Goal: Transaction & Acquisition: Purchase product/service

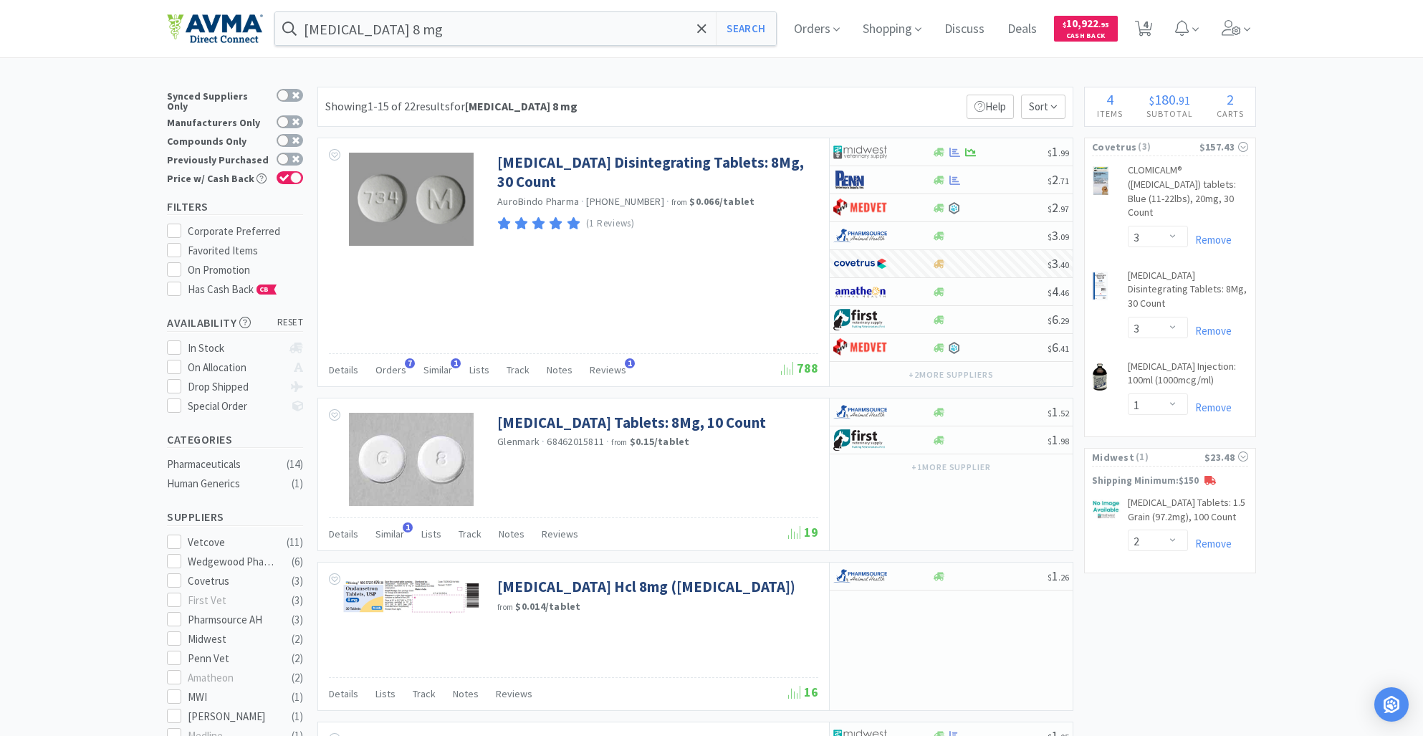
select select "3"
select select "1"
select select "2"
click at [421, 40] on input "[MEDICAL_DATA] 8 mg" at bounding box center [525, 28] width 501 height 33
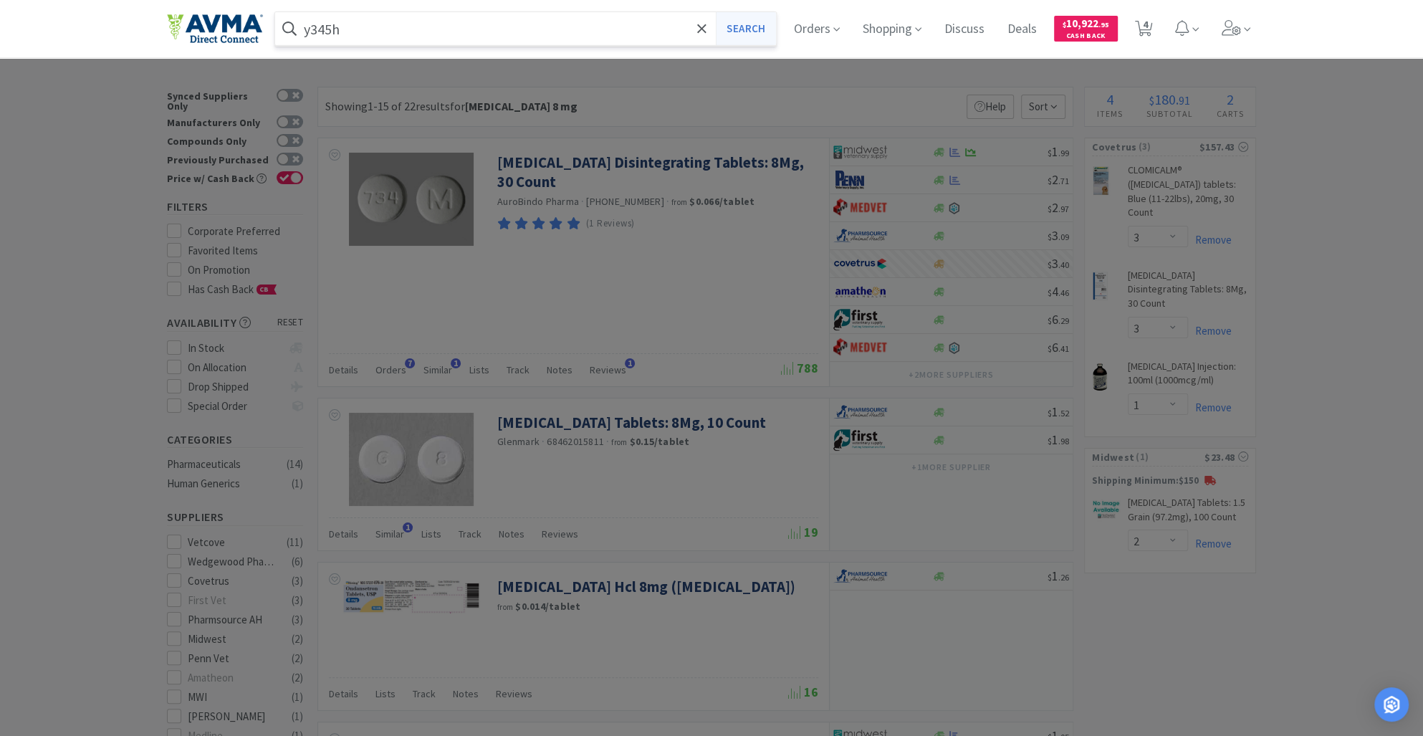
click at [743, 26] on button "Search" at bounding box center [745, 28] width 59 height 33
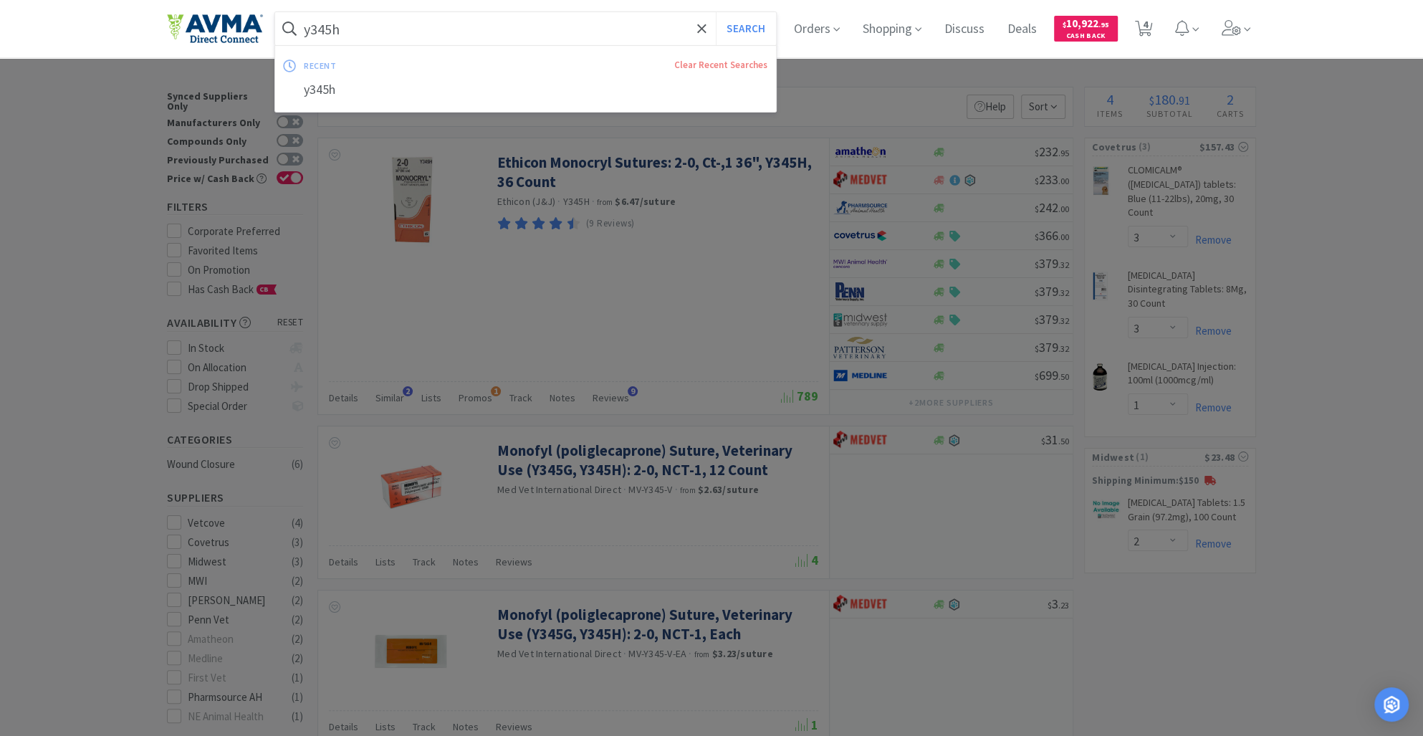
click at [362, 33] on input "y345h" at bounding box center [525, 28] width 501 height 33
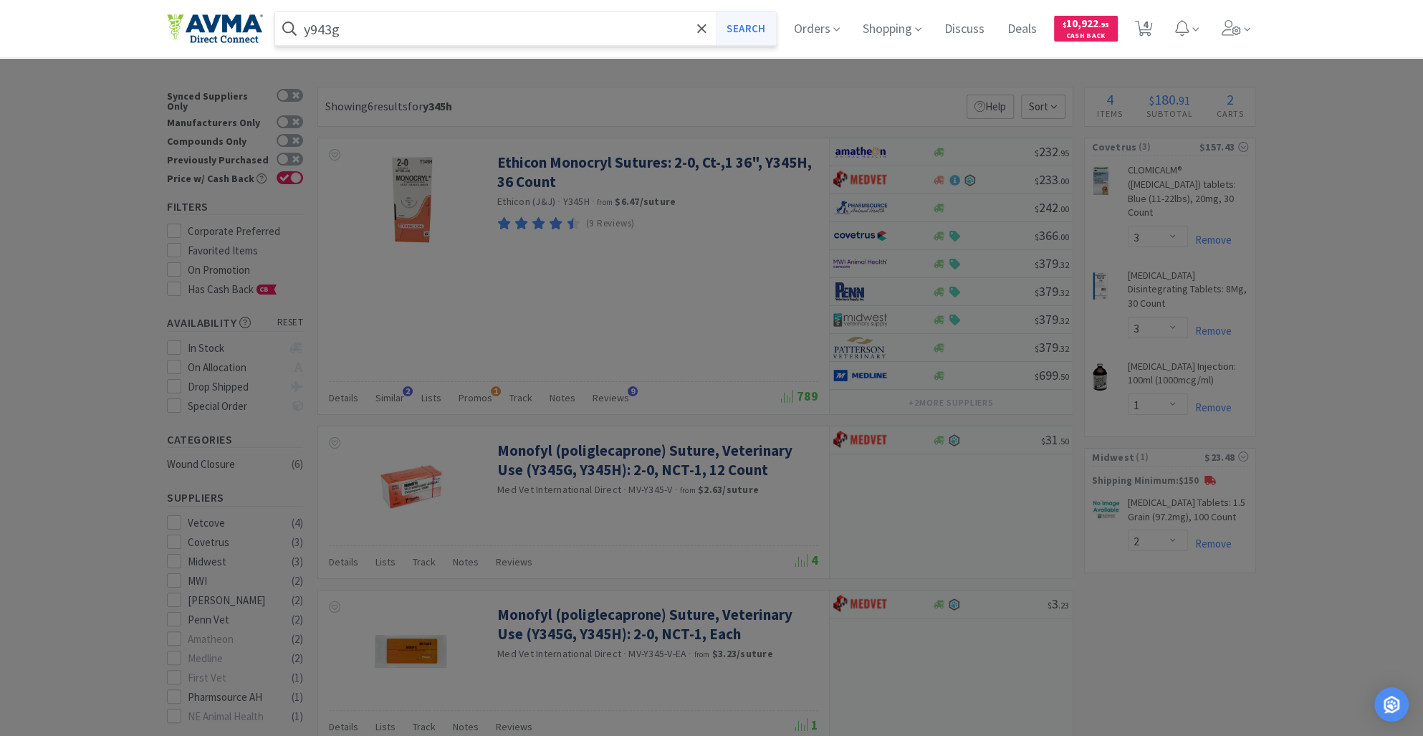
type input "y943g"
click at [757, 20] on button "Search" at bounding box center [745, 28] width 59 height 33
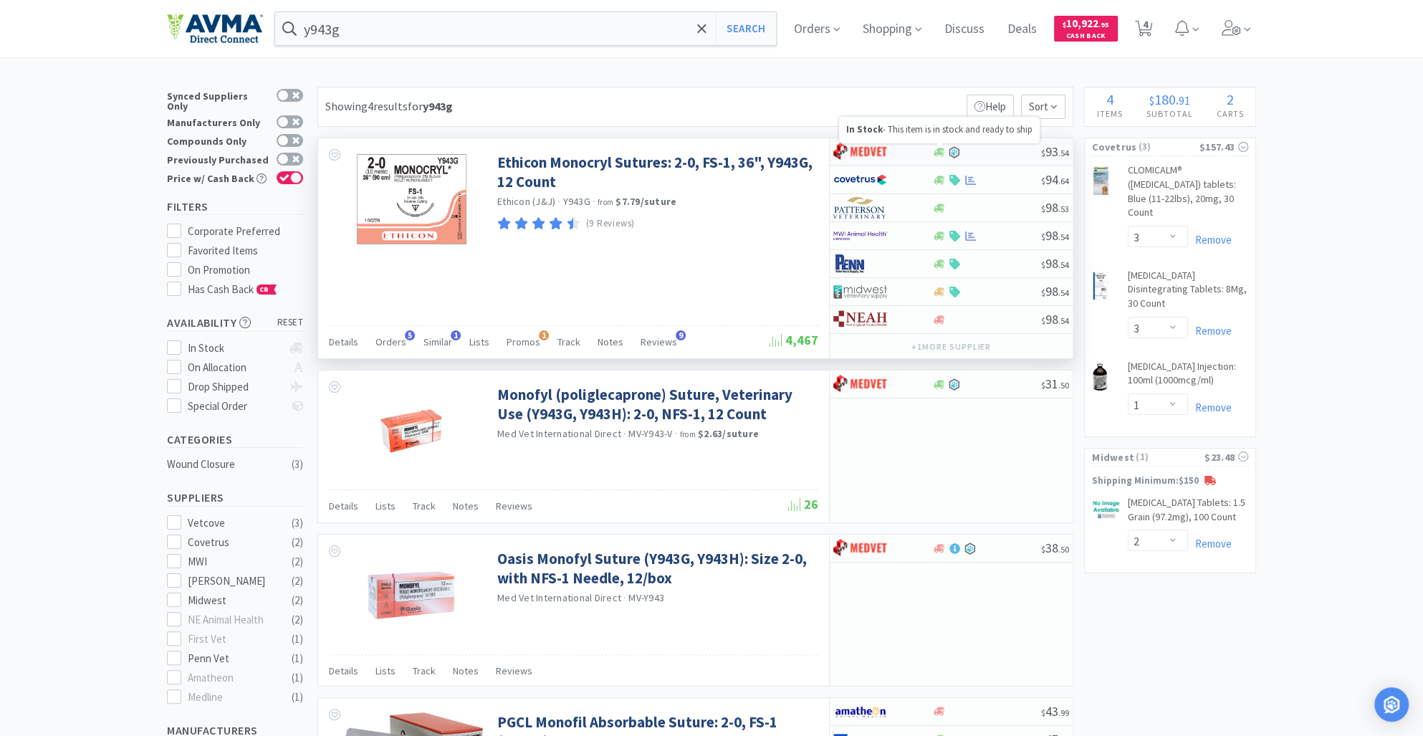
click at [938, 154] on icon at bounding box center [938, 152] width 11 height 9
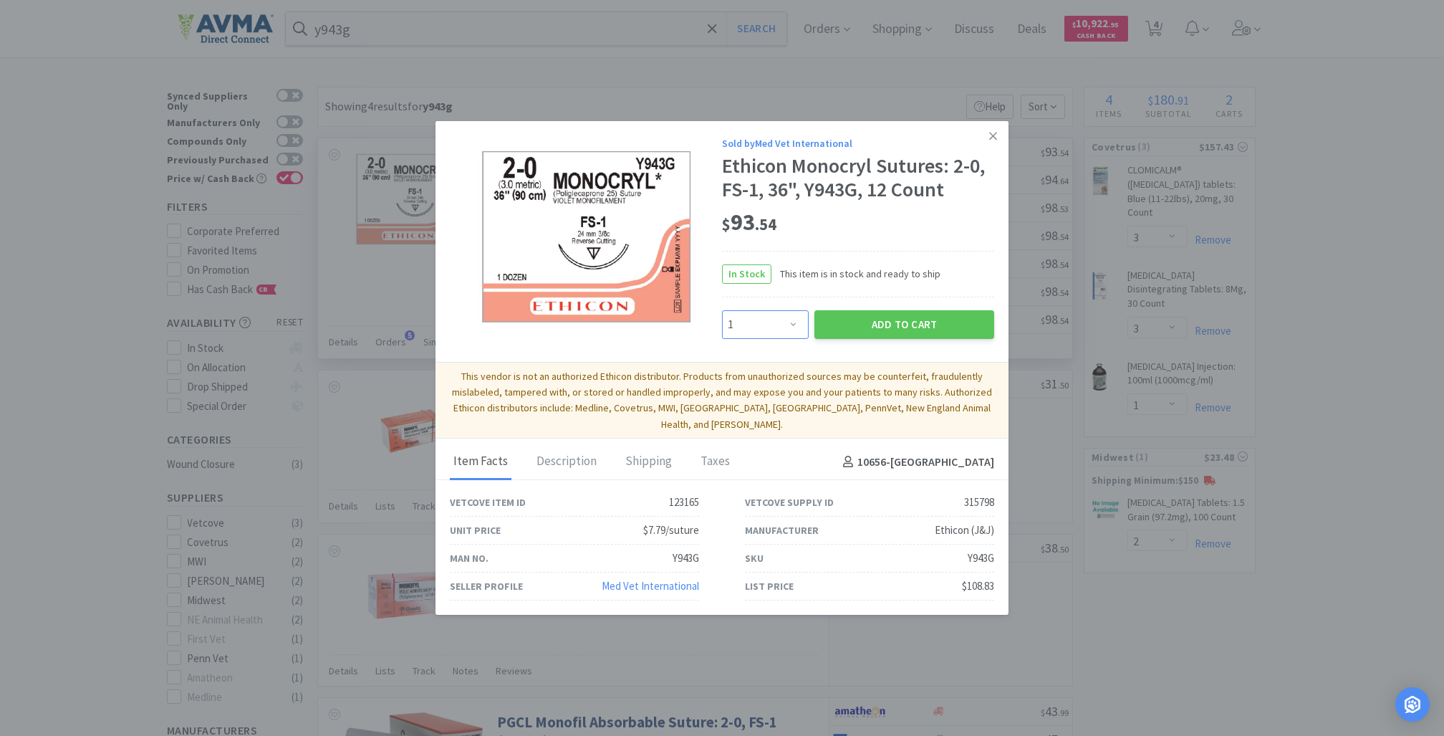
click at [794, 334] on select "Enter Quantity 1 2 3 4 5 6 7 8 9 10 11 12 13 14 15 16 17 18 19 20 Enter Quantity" at bounding box center [765, 324] width 87 height 29
select select "2"
click at [722, 318] on select "Enter Quantity 1 2 3 4 5 6 7 8 9 10 11 12 13 14 15 16 17 18 19 20 Enter Quantity" at bounding box center [765, 324] width 87 height 29
click at [868, 337] on button "Add to Cart" at bounding box center [905, 324] width 180 height 29
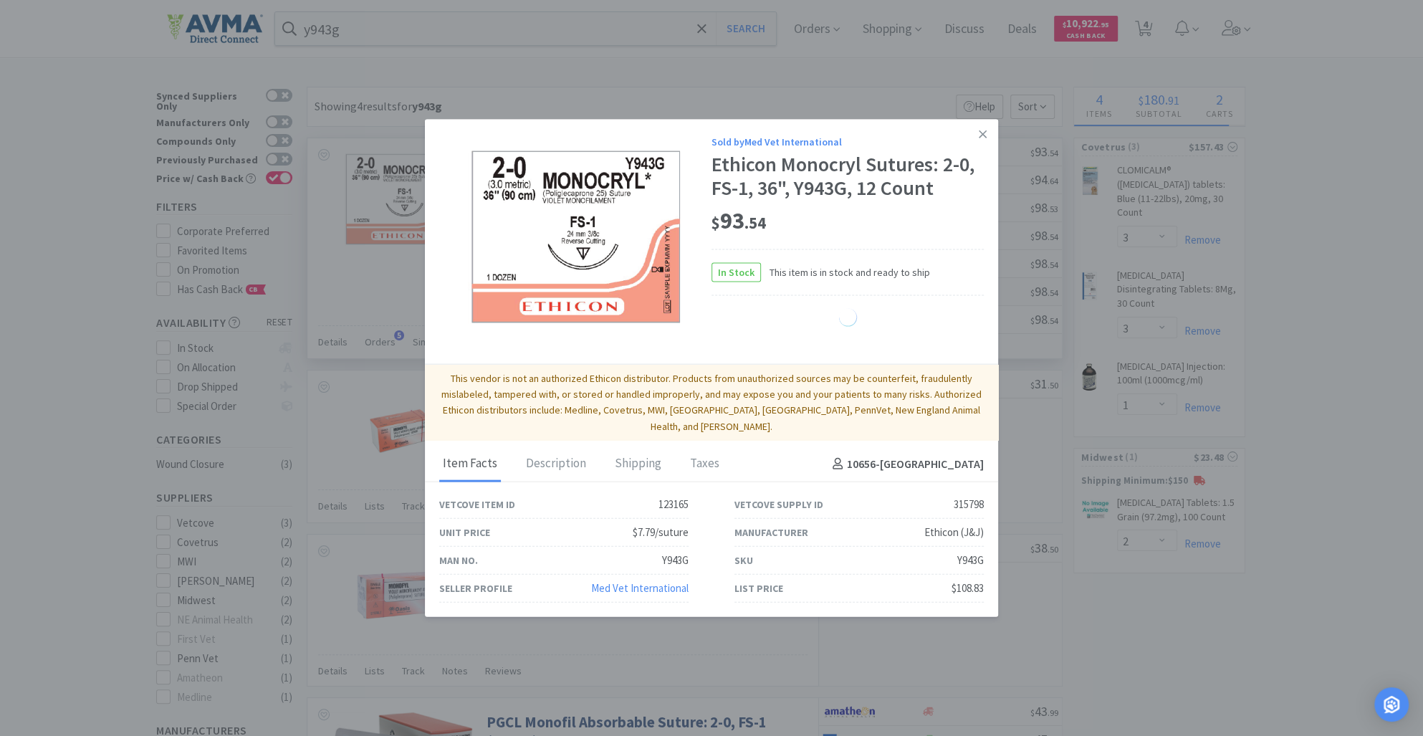
select select "2"
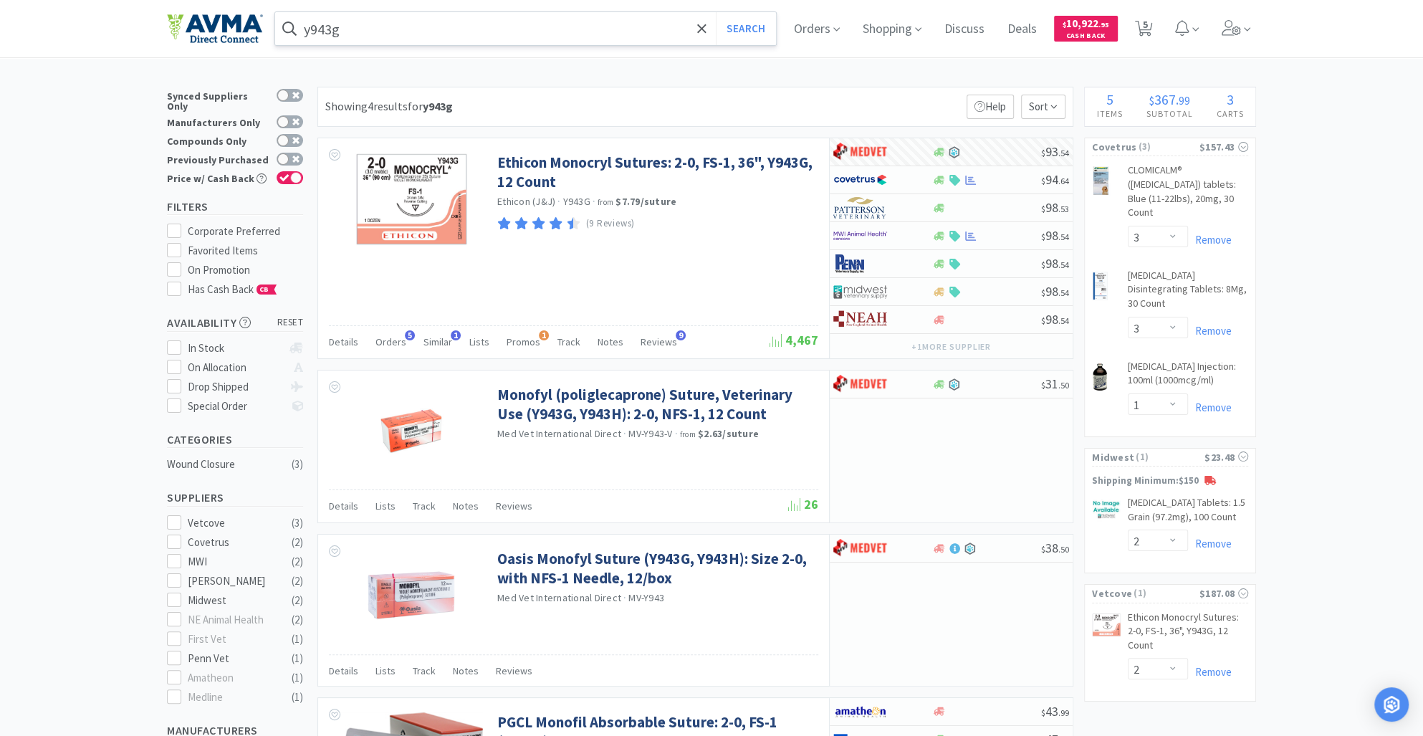
click at [388, 33] on input "y943g" at bounding box center [525, 28] width 501 height 33
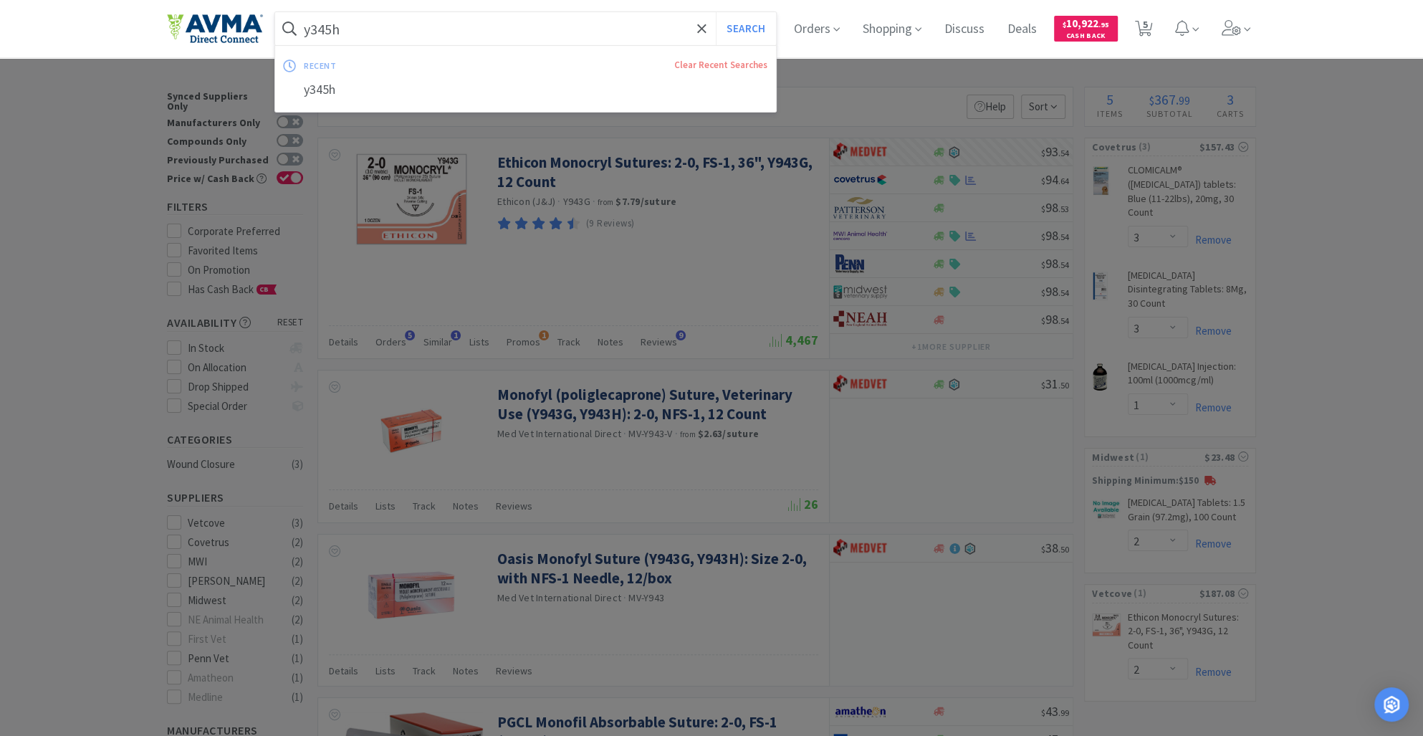
type input "y345h"
click at [716, 12] on button "Search" at bounding box center [745, 28] width 59 height 33
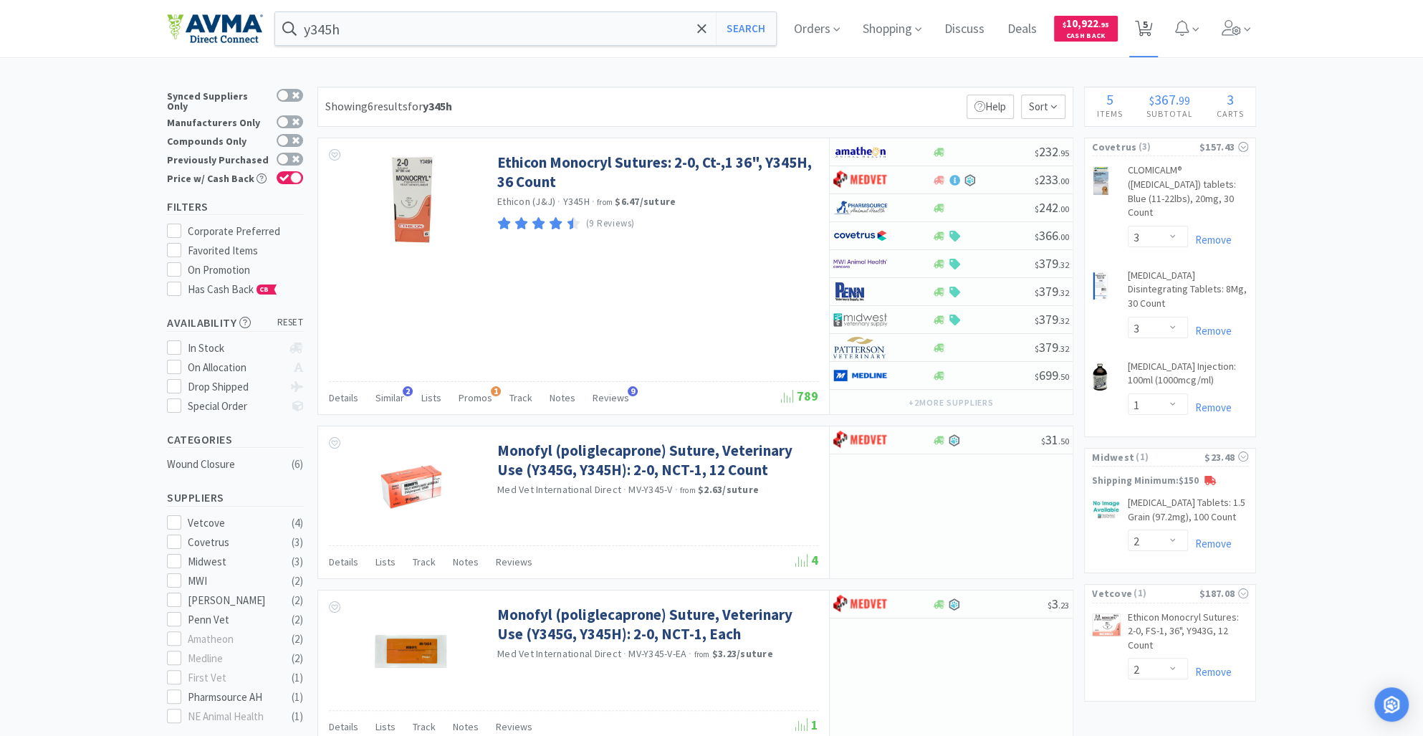
click at [1148, 29] on span "5" at bounding box center [1145, 24] width 5 height 57
select select "3"
select select "1"
select select "2"
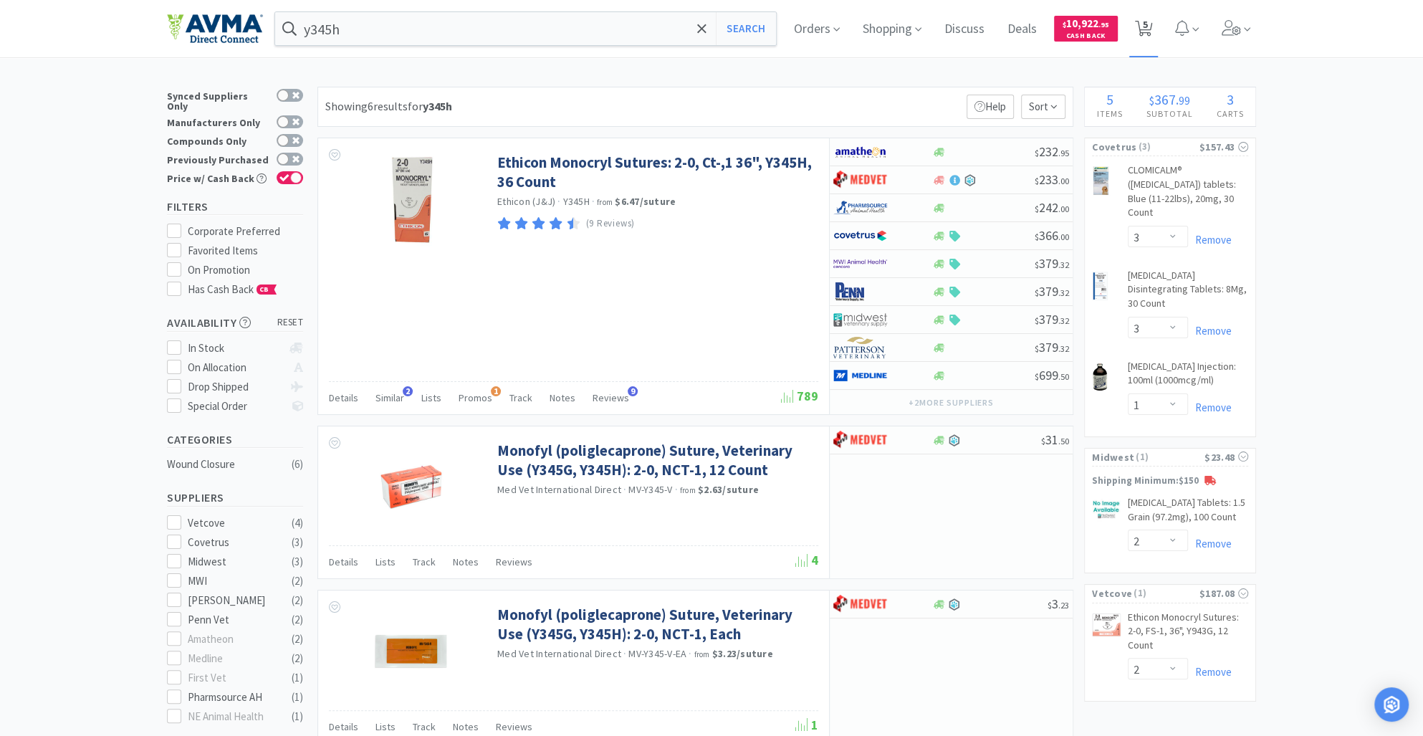
select select "2"
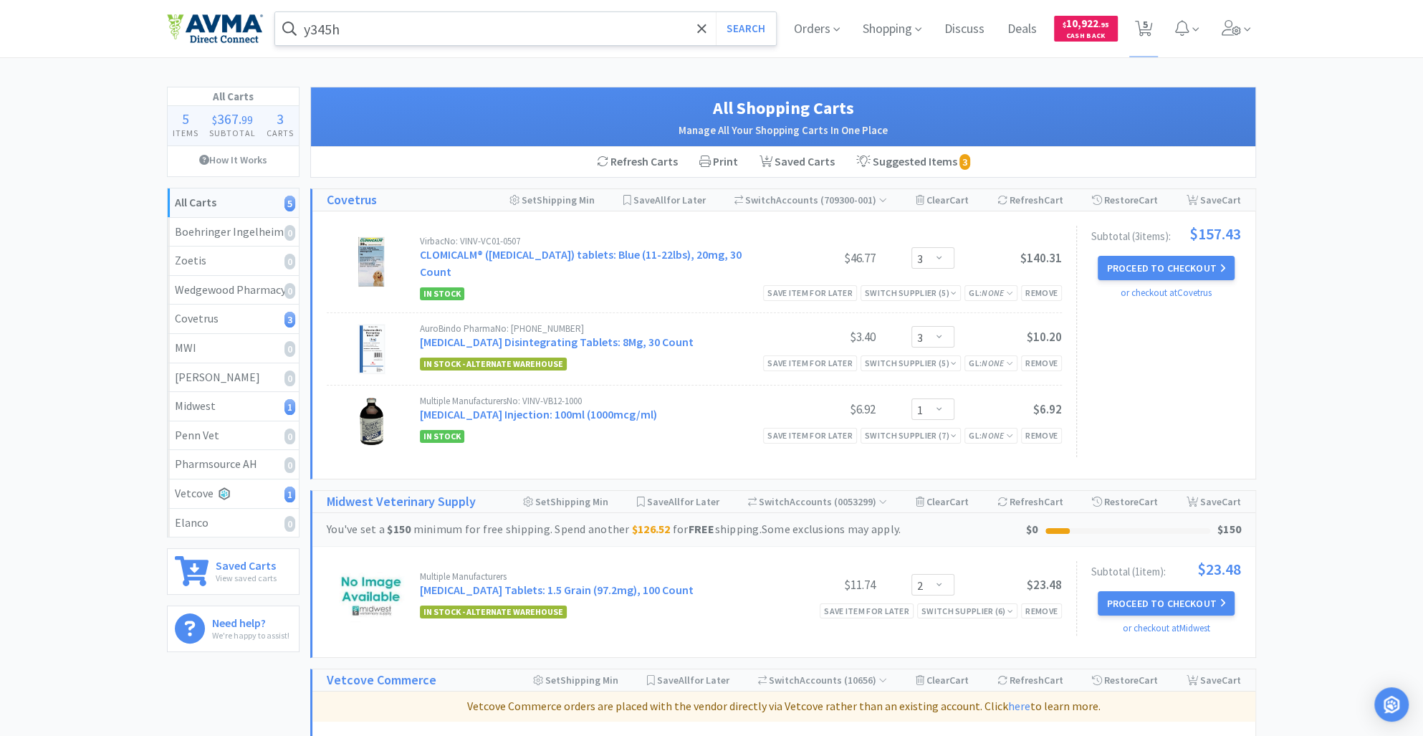
click at [352, 31] on input "y345h" at bounding box center [525, 28] width 501 height 33
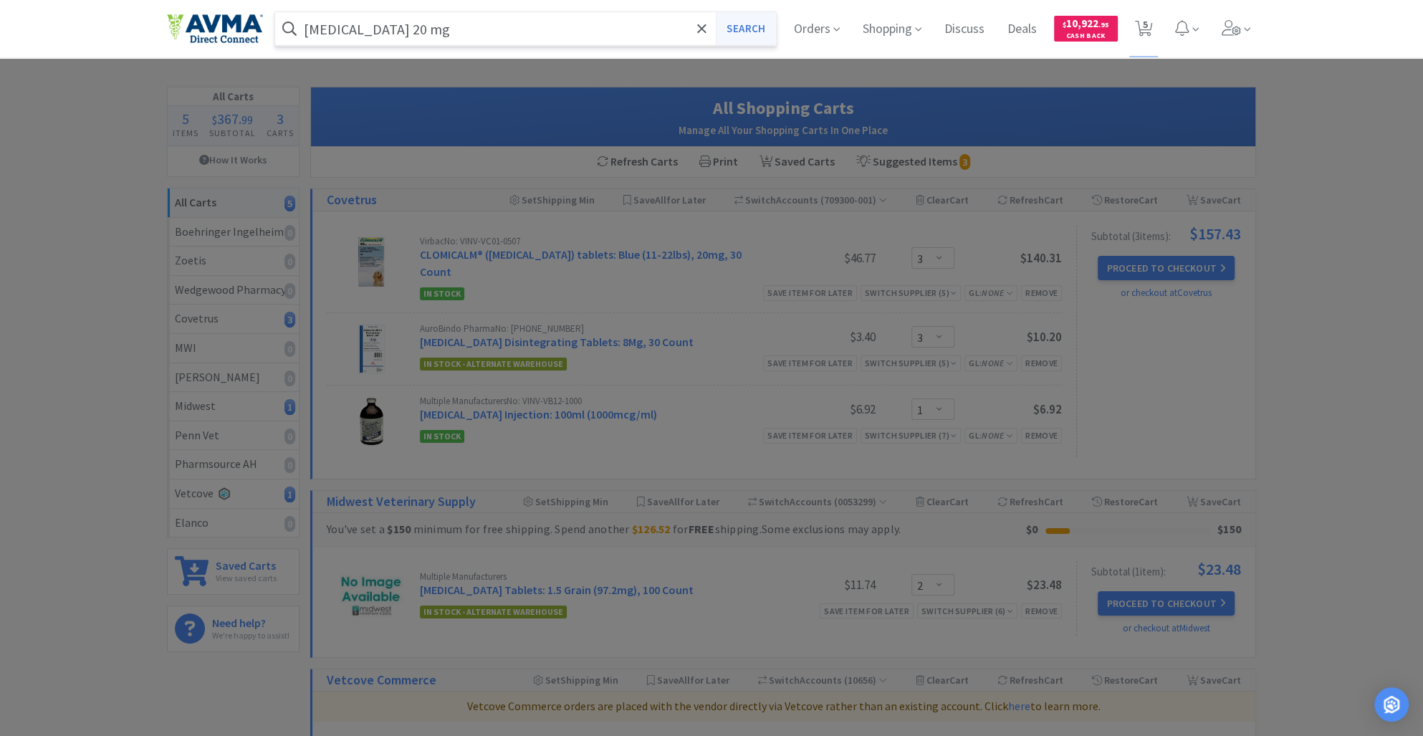
type input "[MEDICAL_DATA] 20 mg"
click at [734, 23] on button "Search" at bounding box center [745, 28] width 59 height 33
select select "3"
select select "1"
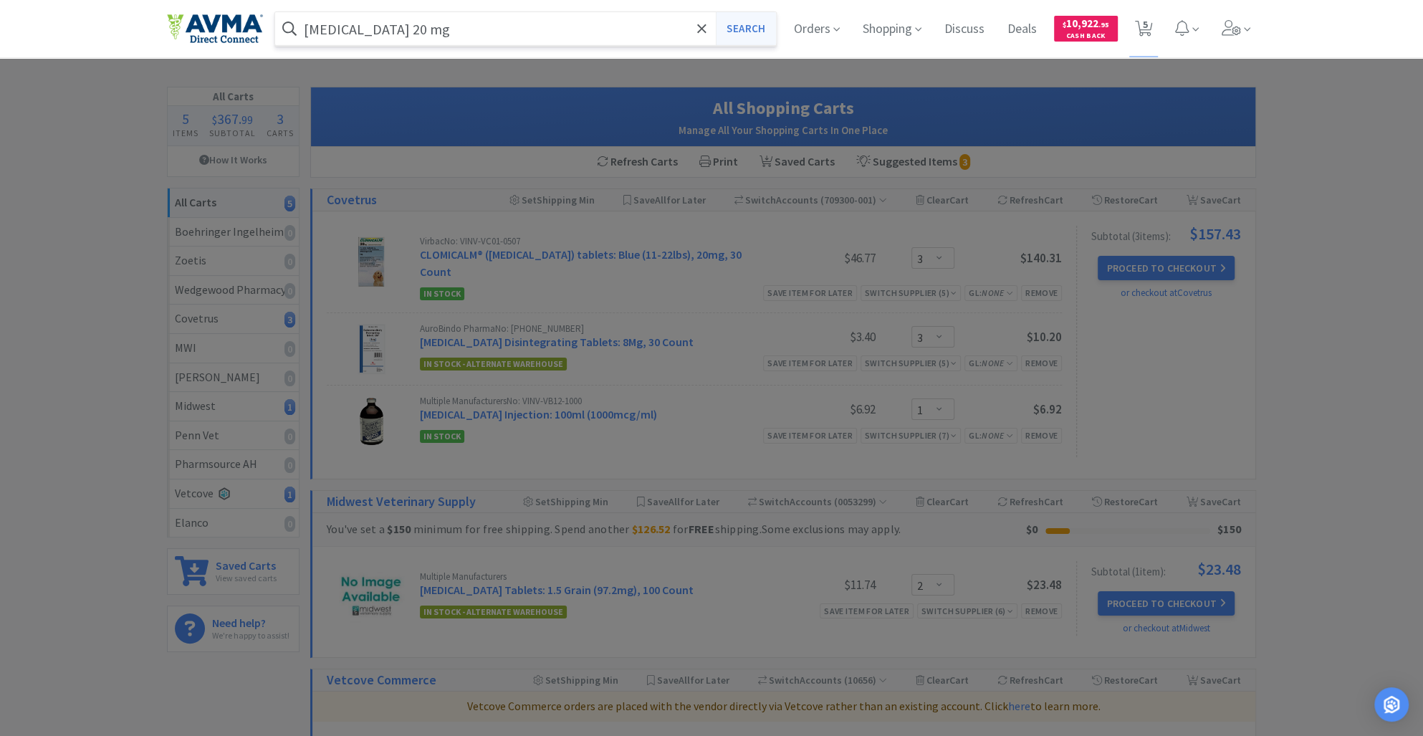
select select "2"
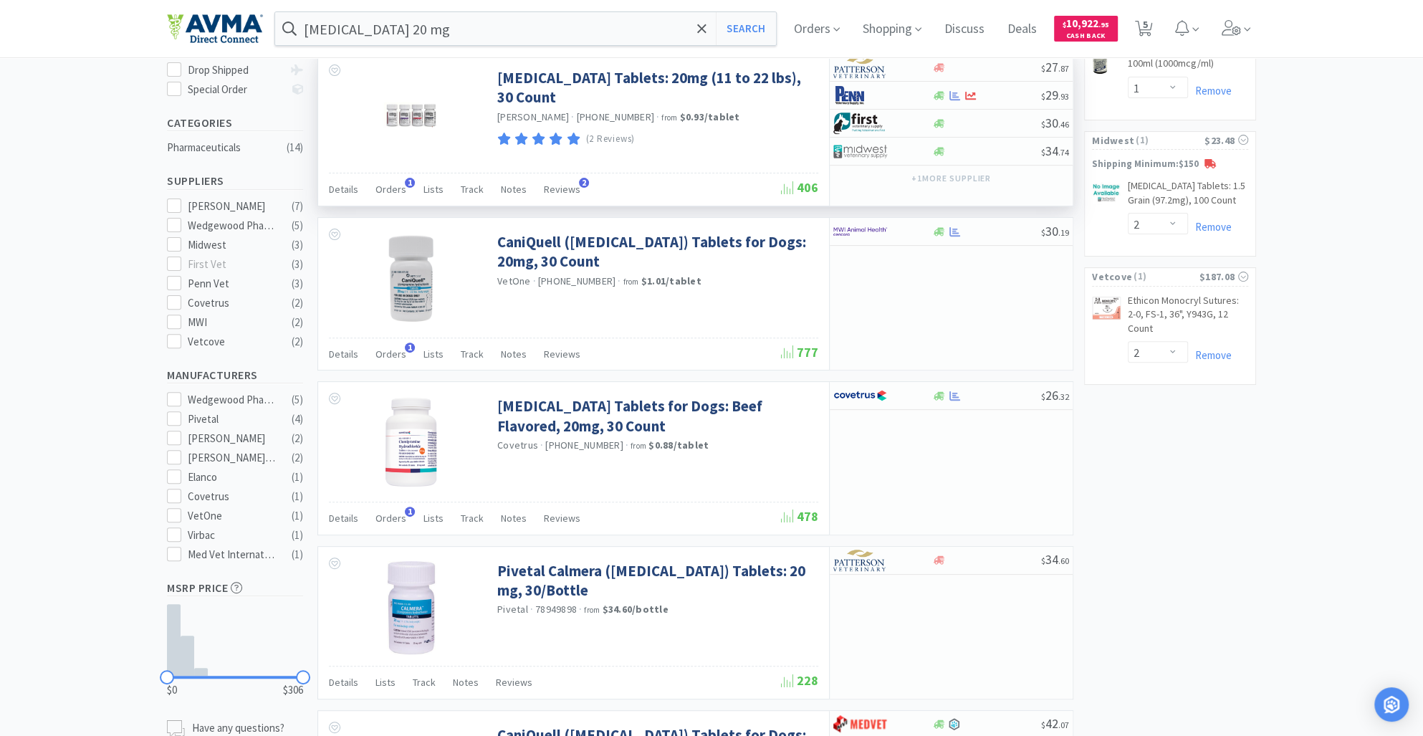
scroll to position [319, 0]
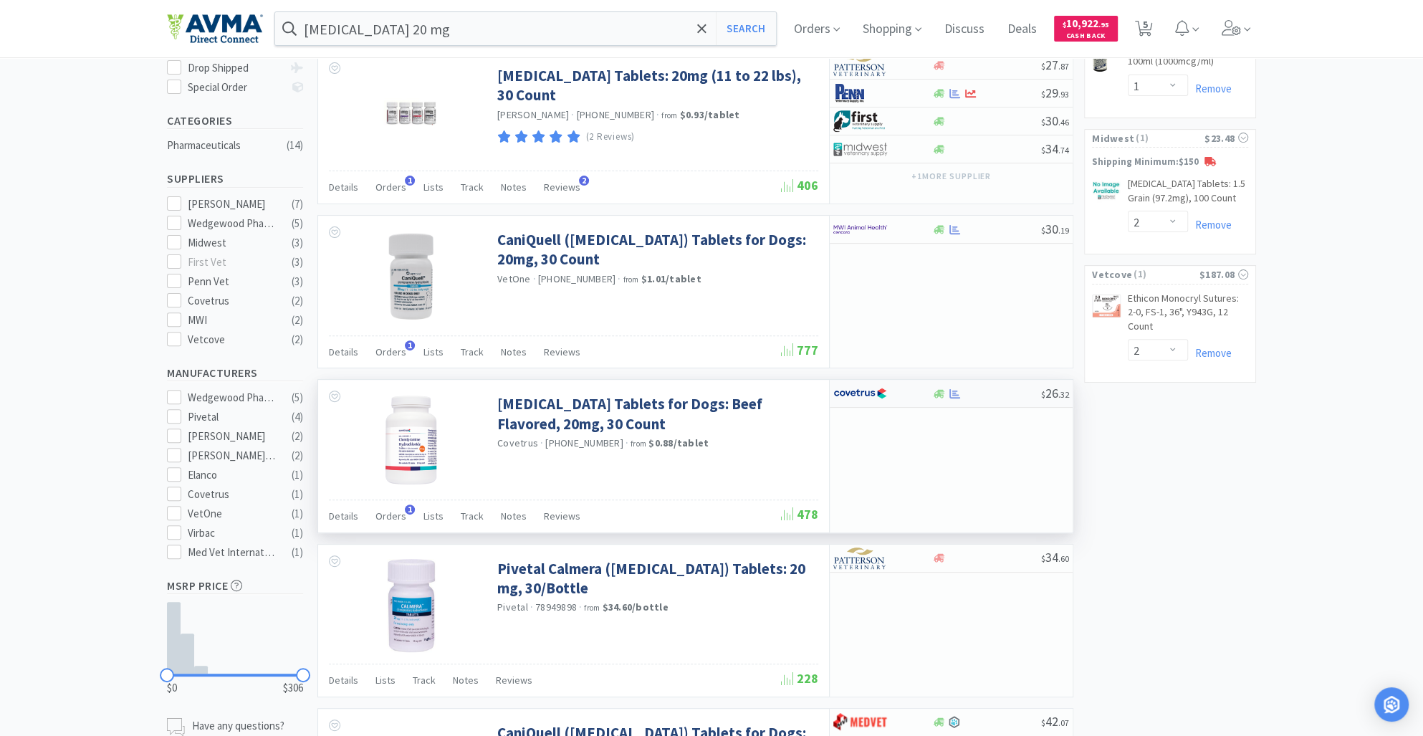
click at [931, 393] on div at bounding box center [938, 393] width 14 height 11
select select "1"
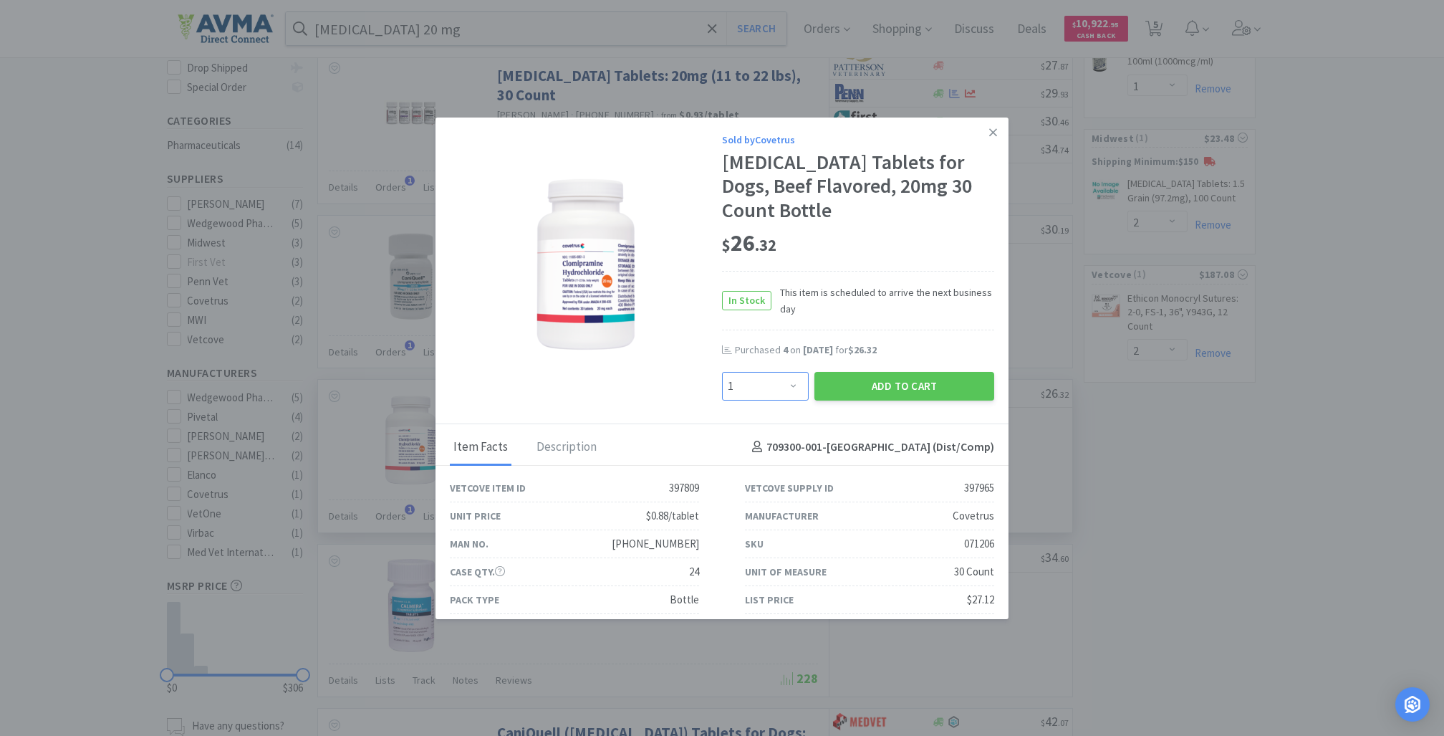
click at [782, 400] on select "Enter Quantity 1 2 3 4 5 6 7 8 9 10 11 12 13 14 15 16 17 18 19 20 Enter Quantity" at bounding box center [765, 386] width 87 height 29
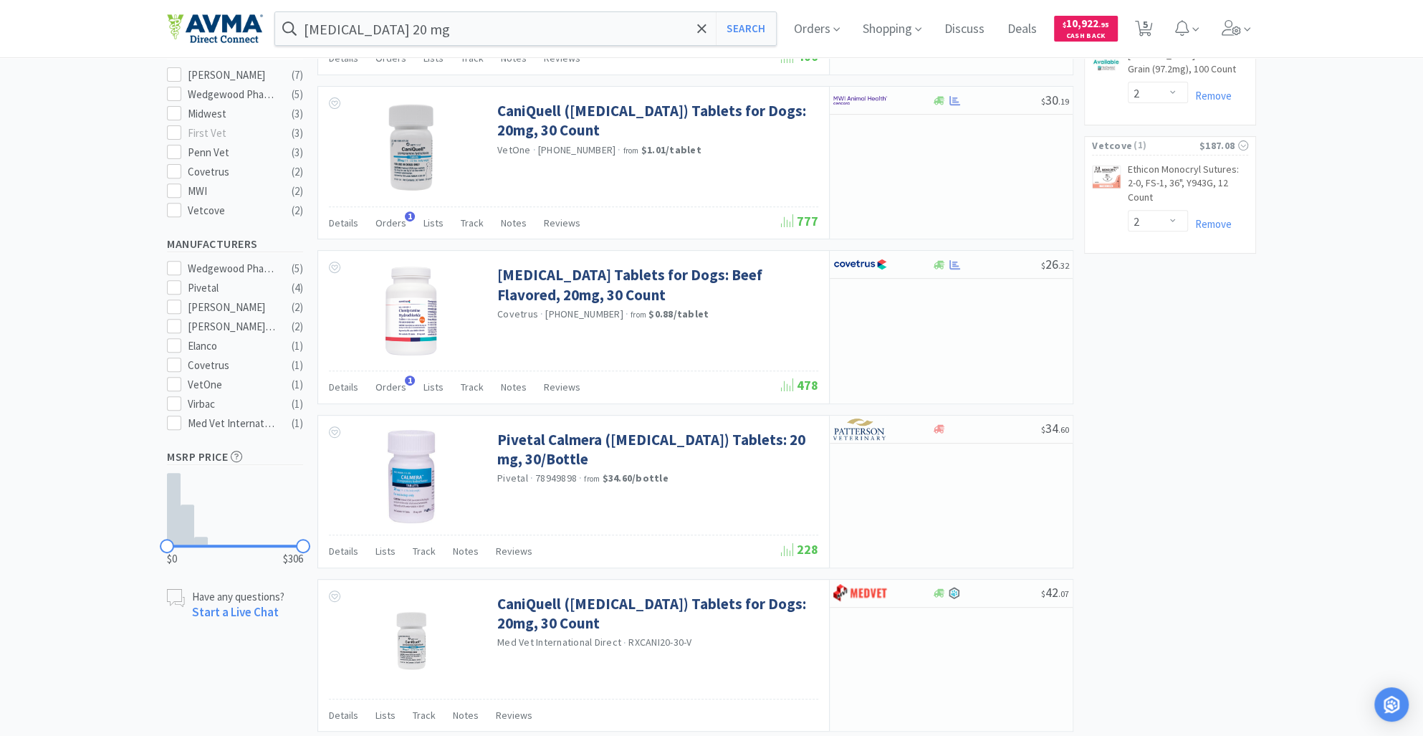
scroll to position [453, 0]
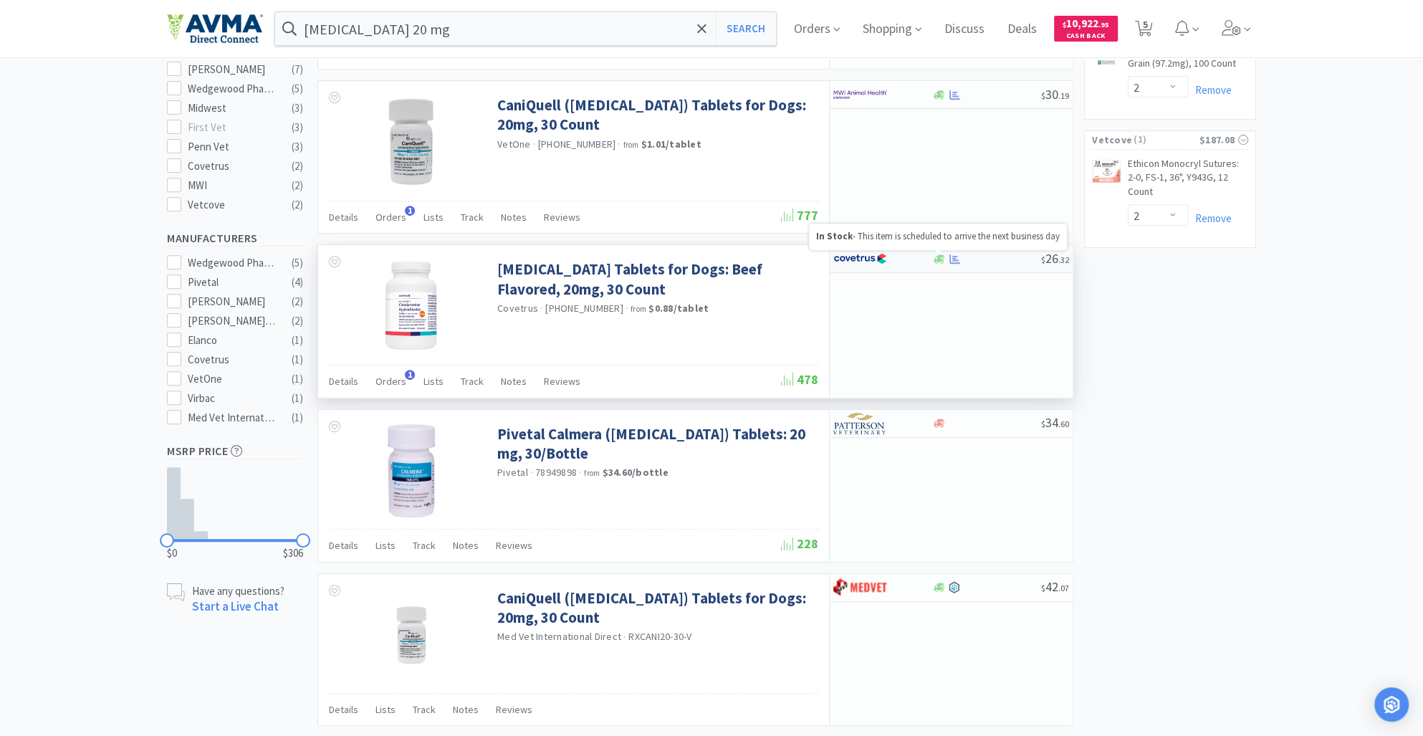
click at [938, 256] on icon at bounding box center [938, 258] width 11 height 9
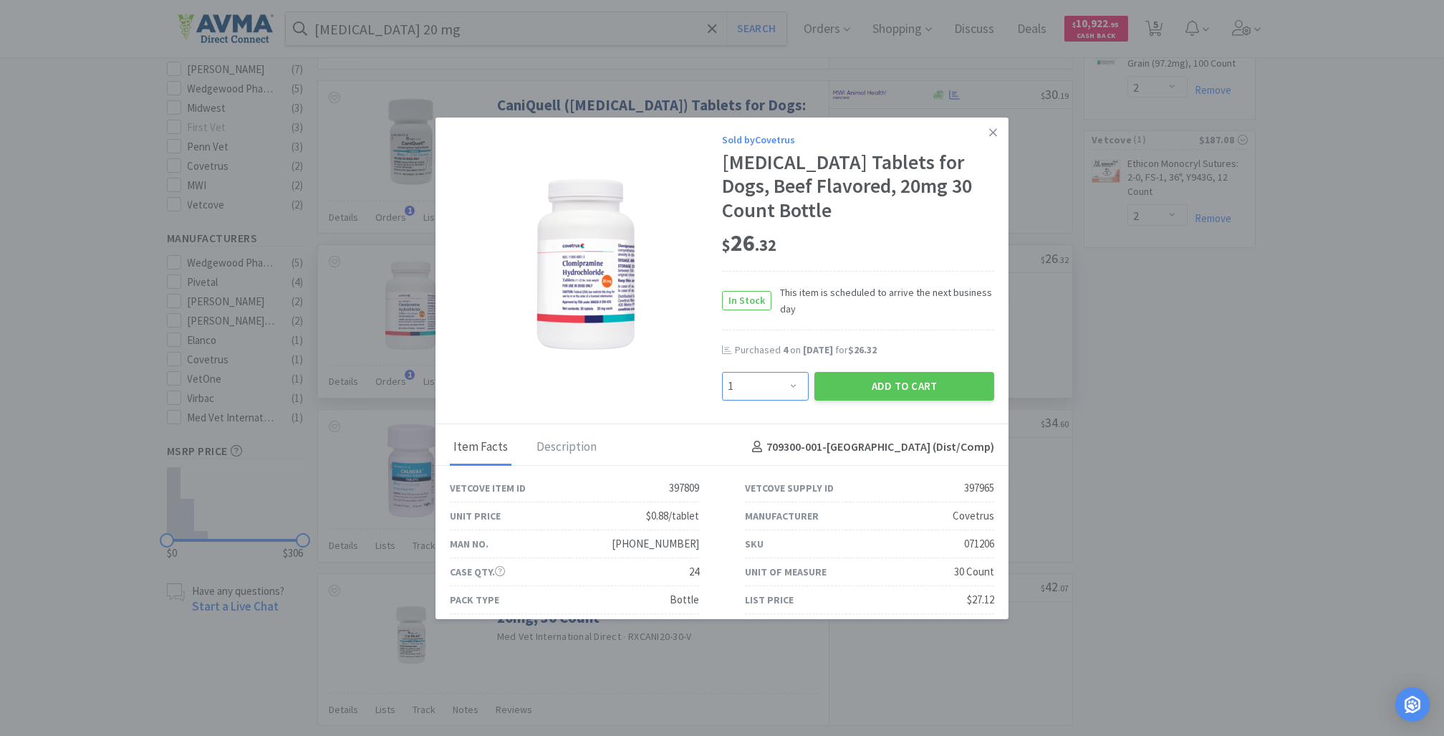
click at [784, 400] on select "Enter Quantity 1 2 3 4 5 6 7 8 9 10 11 12 13 14 15 16 17 18 19 20 Enter Quantity" at bounding box center [765, 386] width 87 height 29
select select "3"
click at [722, 395] on select "Enter Quantity 1 2 3 4 5 6 7 8 9 10 11 12 13 14 15 16 17 18 19 20 Enter Quantity" at bounding box center [765, 386] width 87 height 29
click at [869, 400] on button "Add to Cart" at bounding box center [905, 386] width 180 height 29
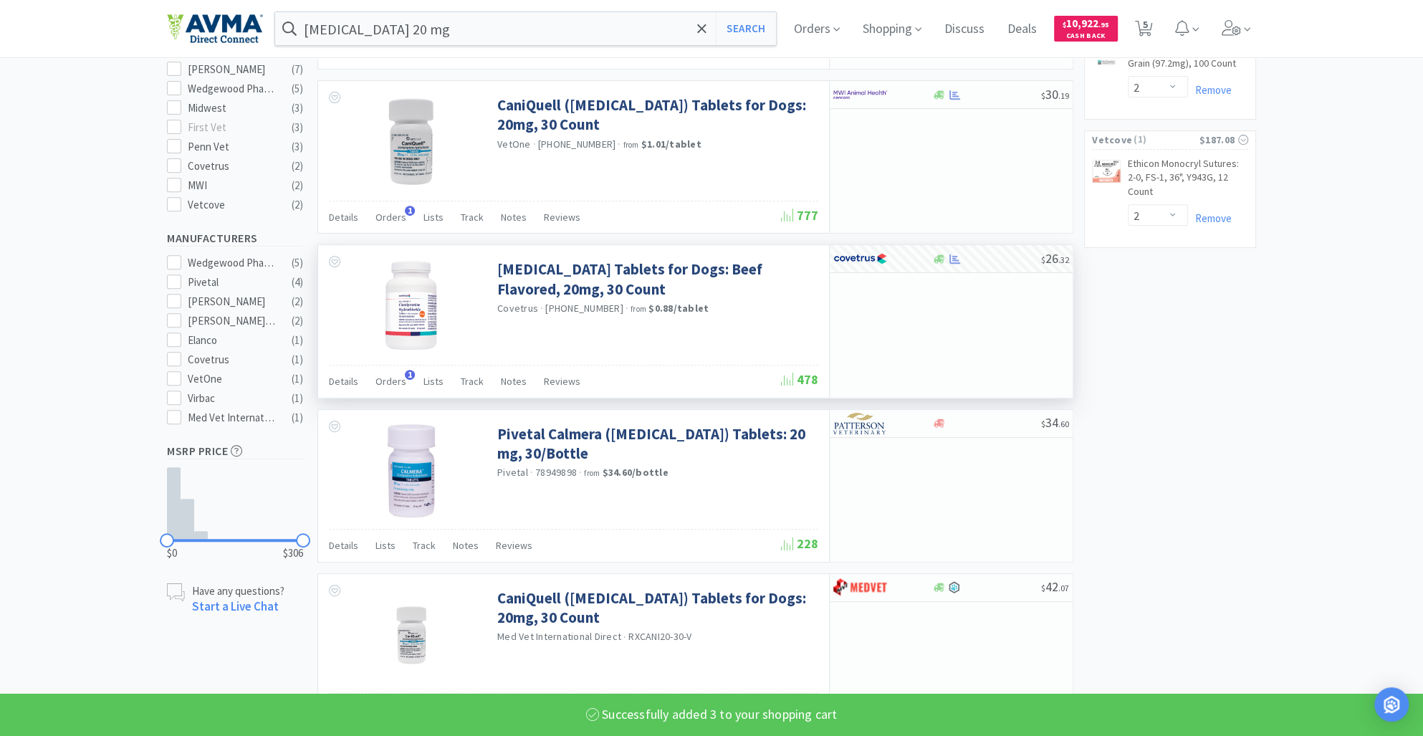
select select "3"
select select "1"
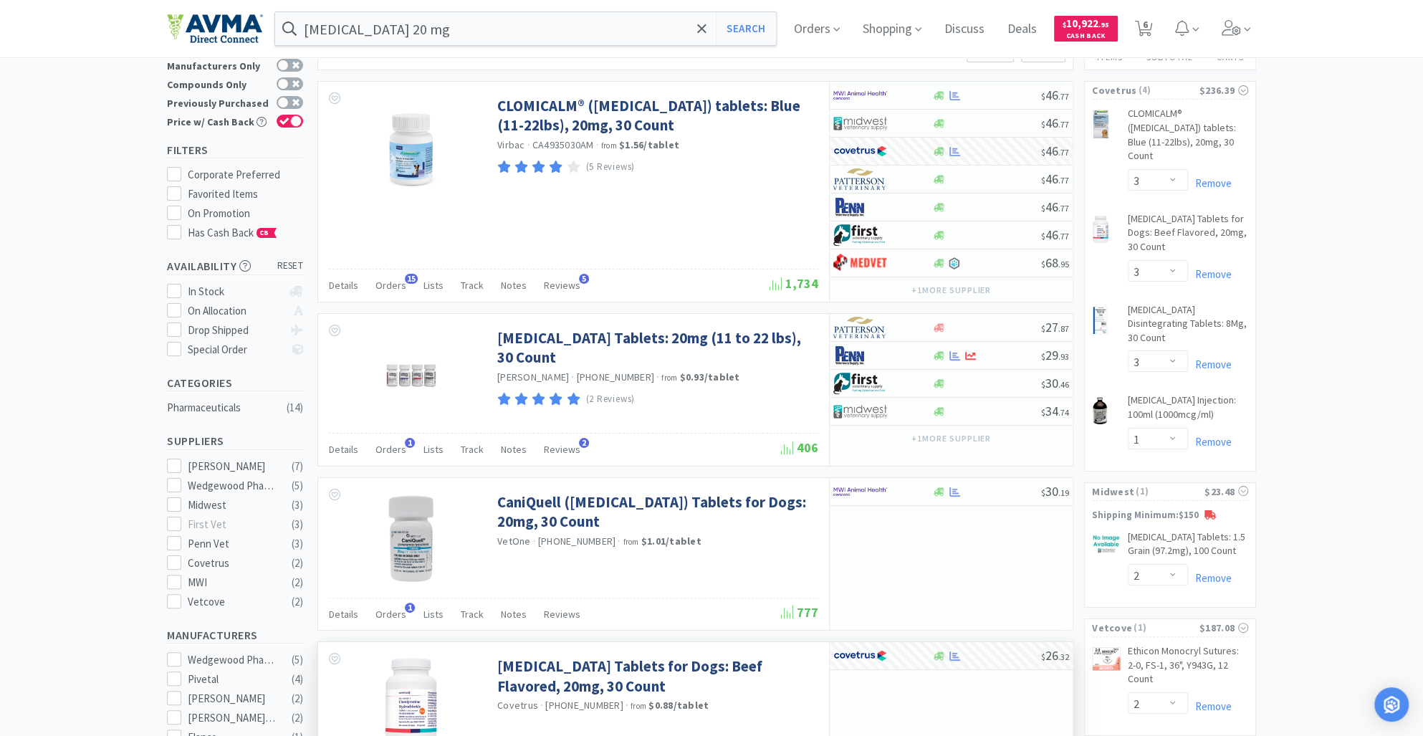
scroll to position [0, 0]
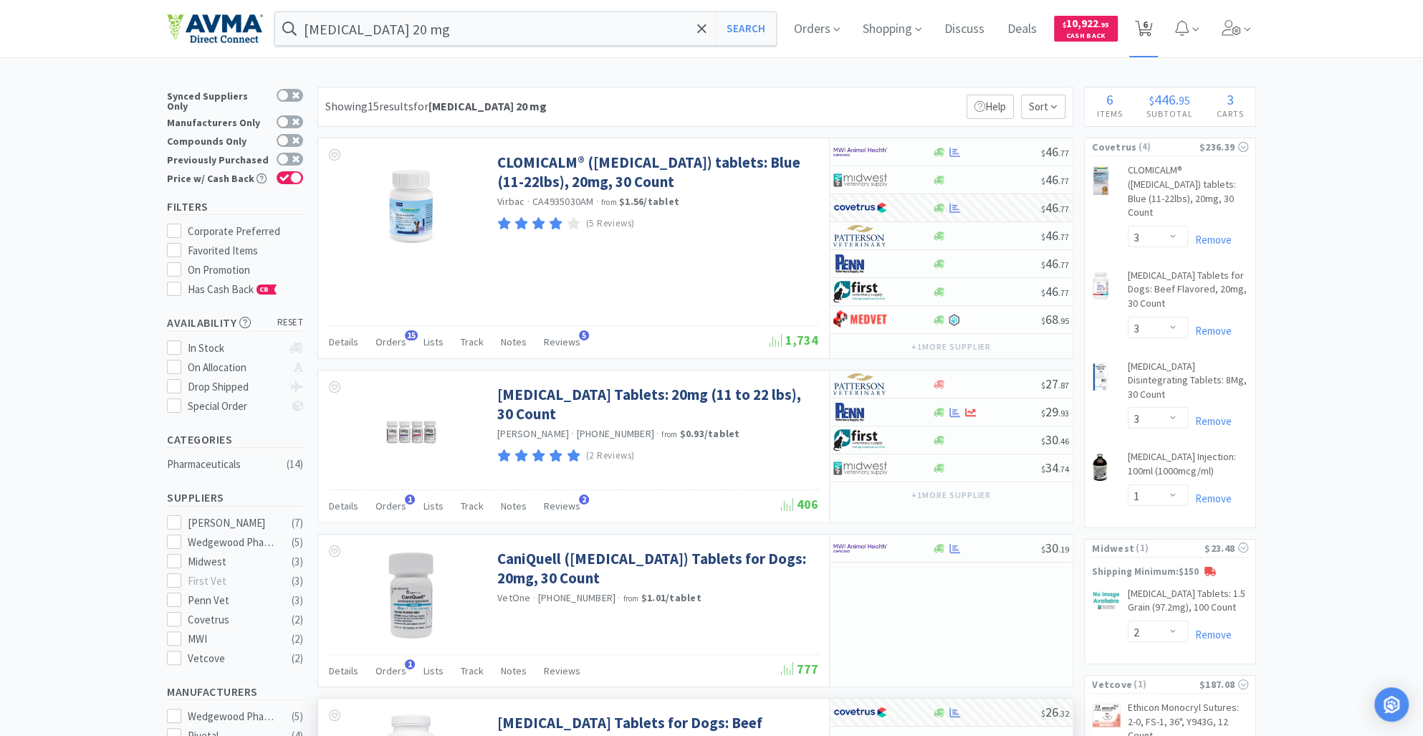
click at [1148, 24] on icon at bounding box center [1144, 29] width 18 height 16
select select "3"
select select "1"
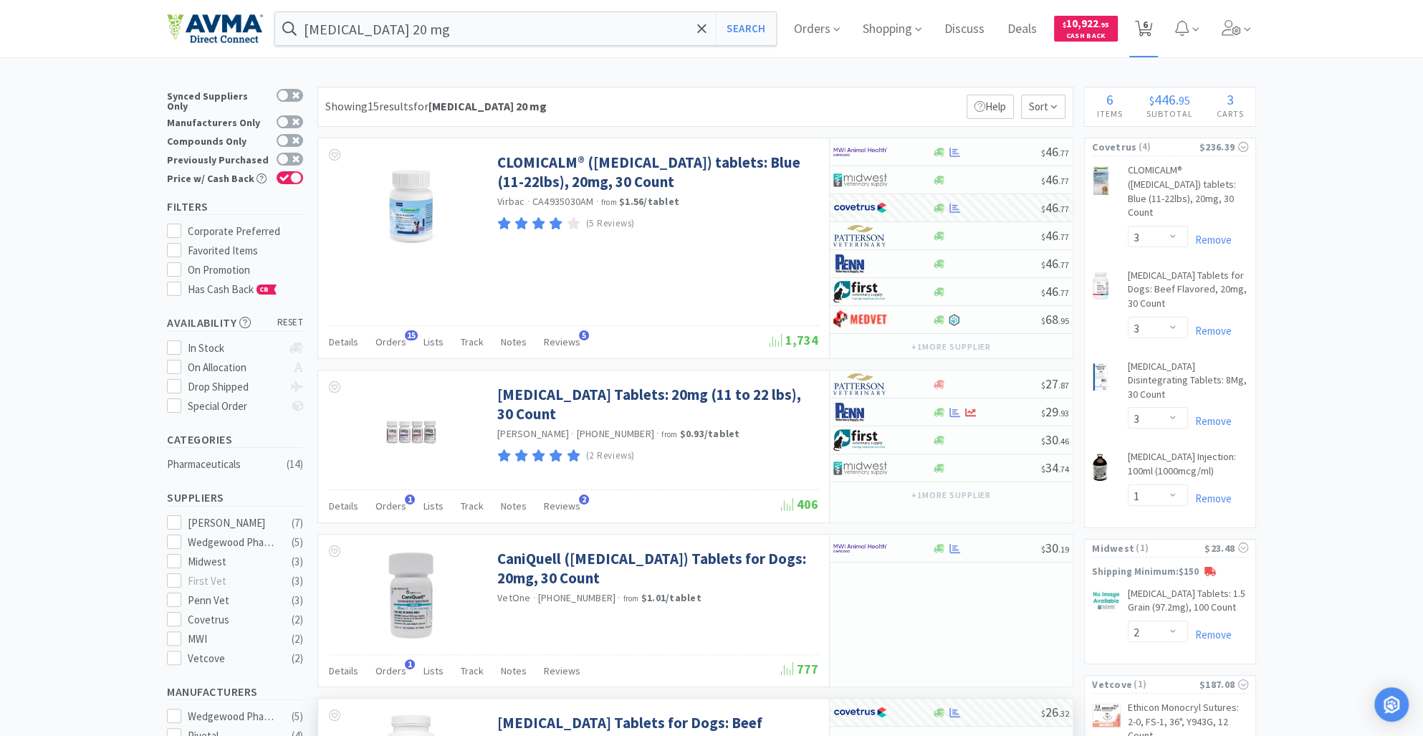
select select "2"
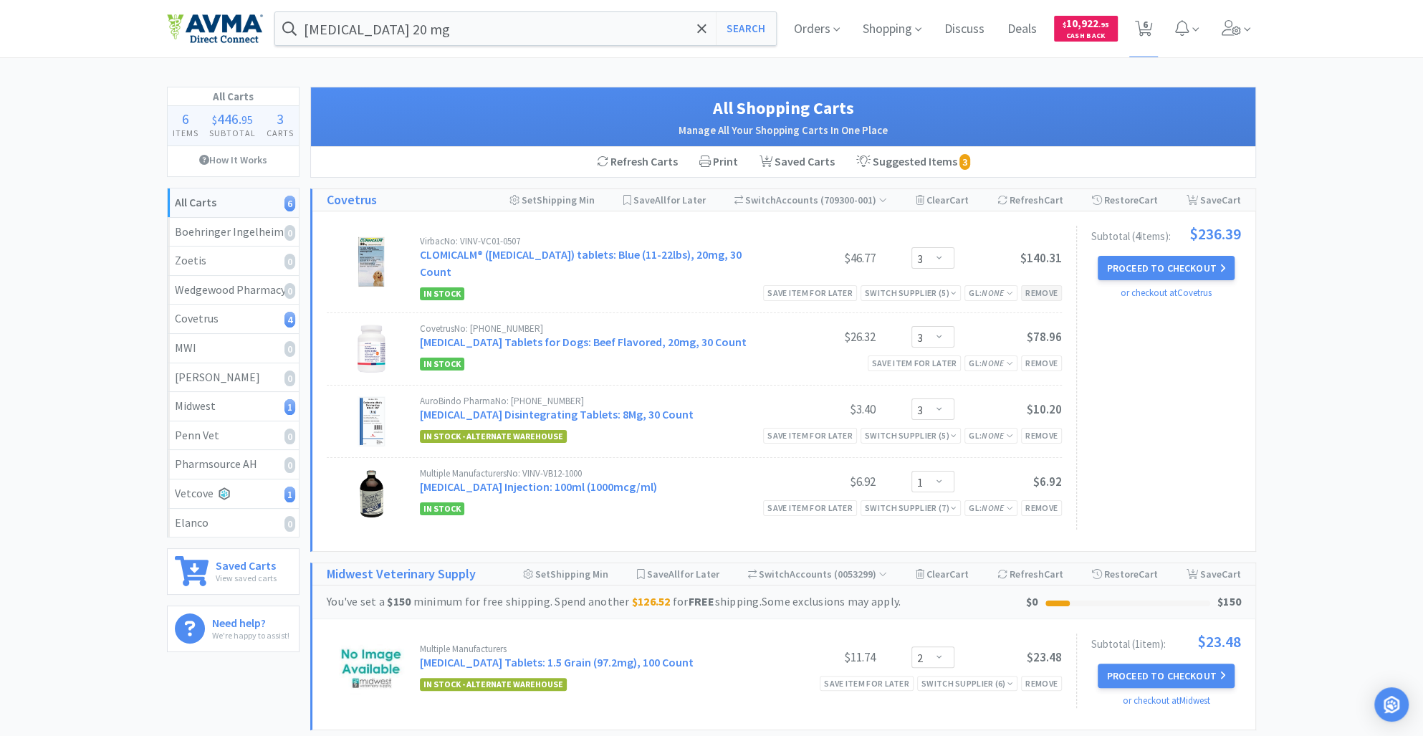
click at [1041, 291] on div "Remove" at bounding box center [1041, 292] width 41 height 15
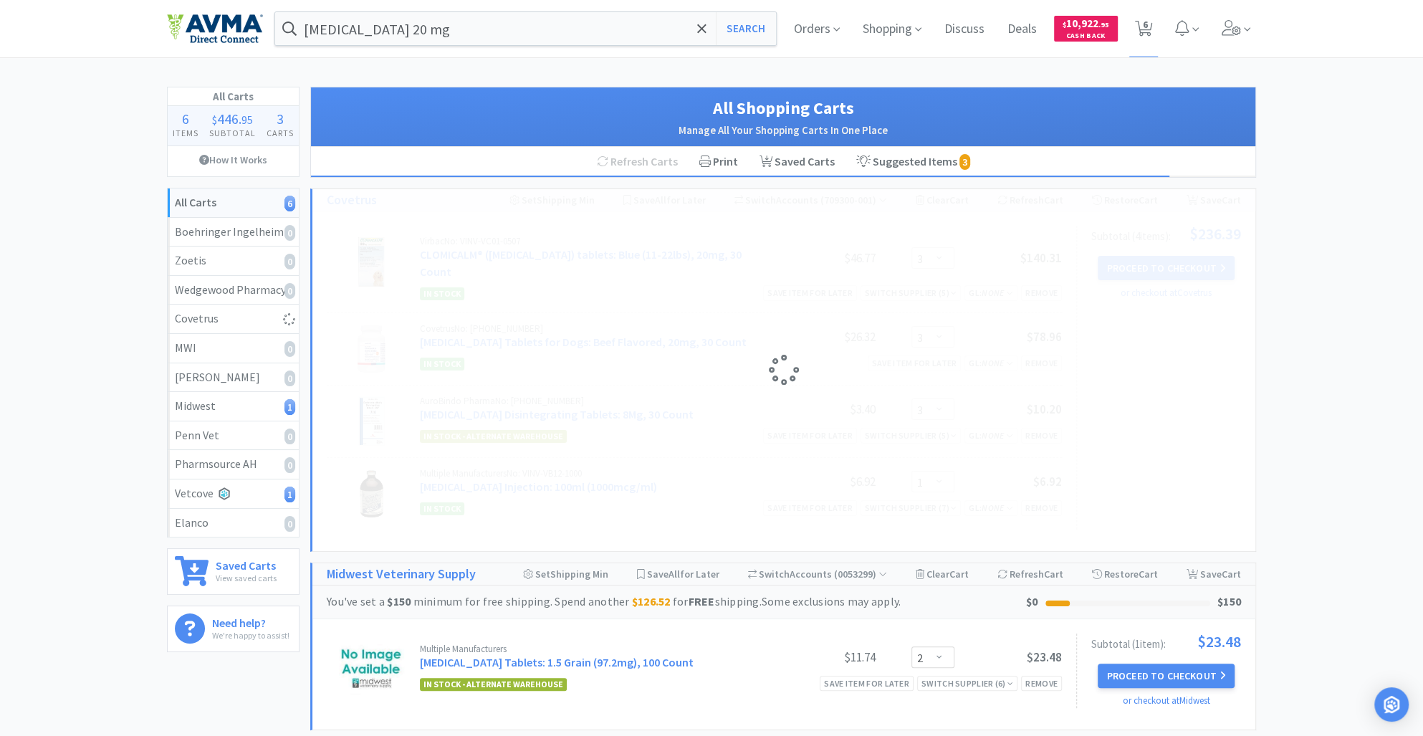
select select "1"
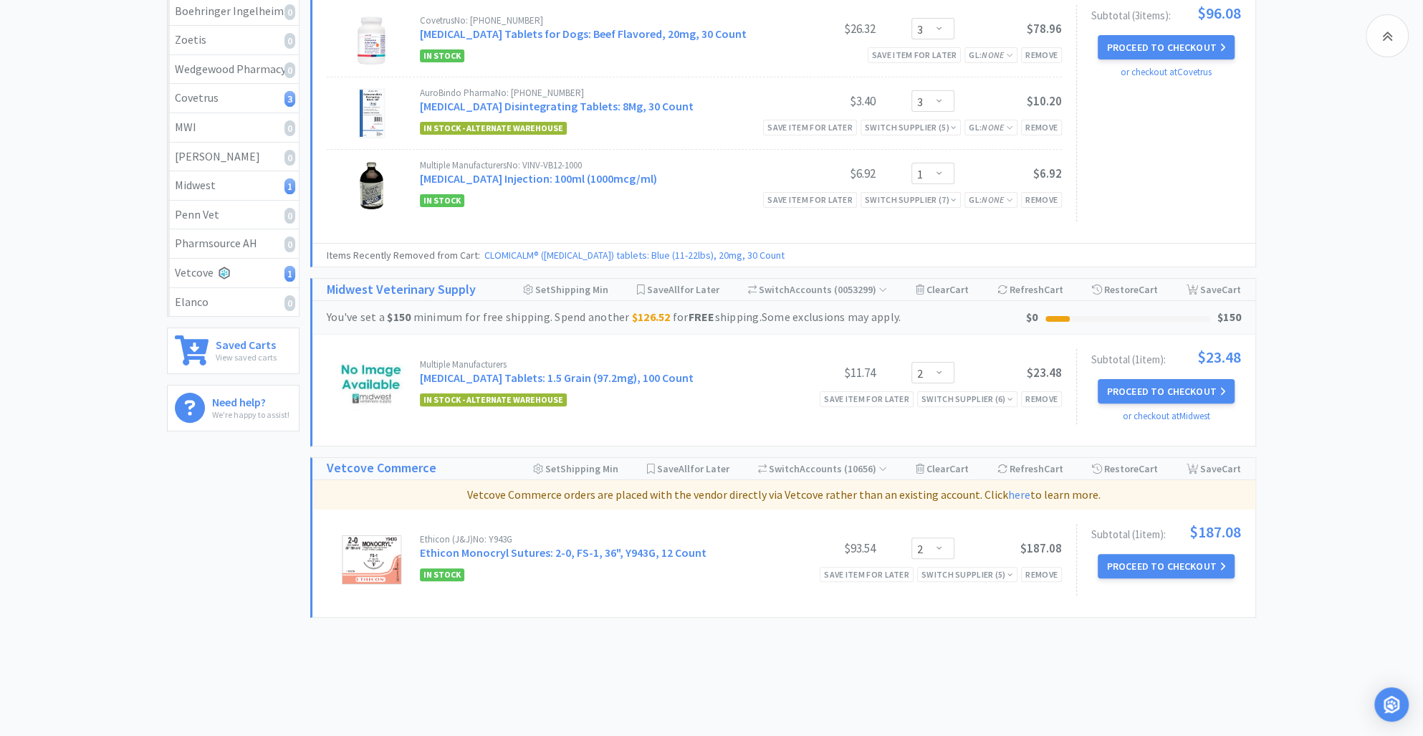
scroll to position [248, 0]
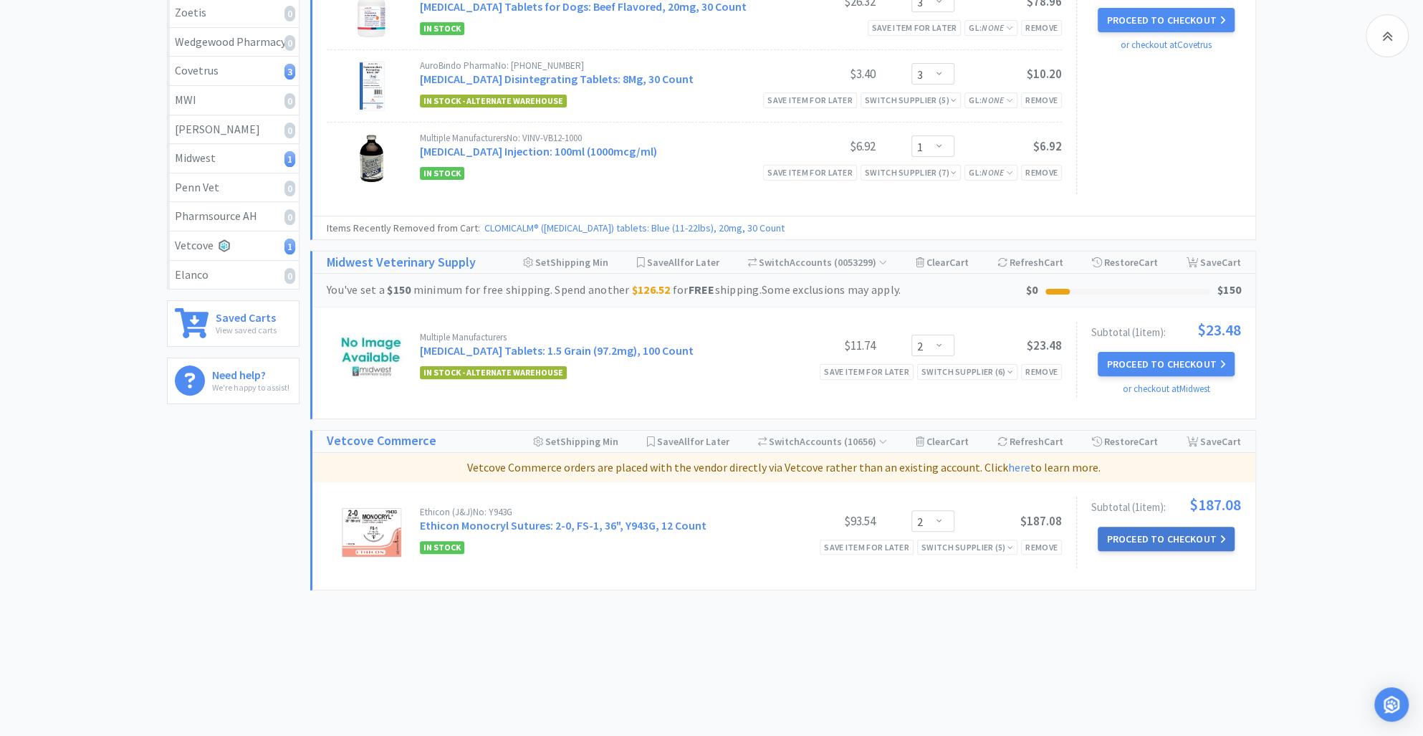
click at [1143, 535] on button "Proceed to Checkout" at bounding box center [1166, 539] width 136 height 24
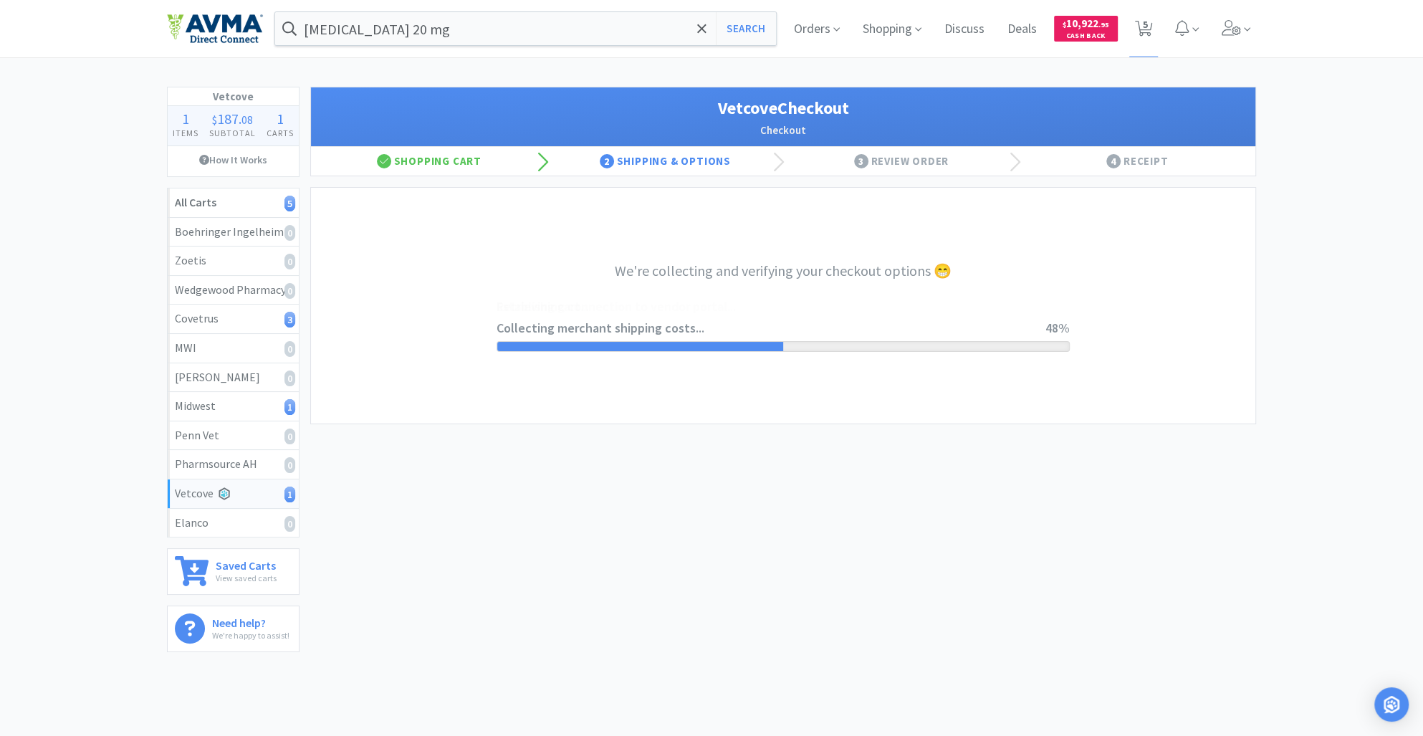
select select "2489"
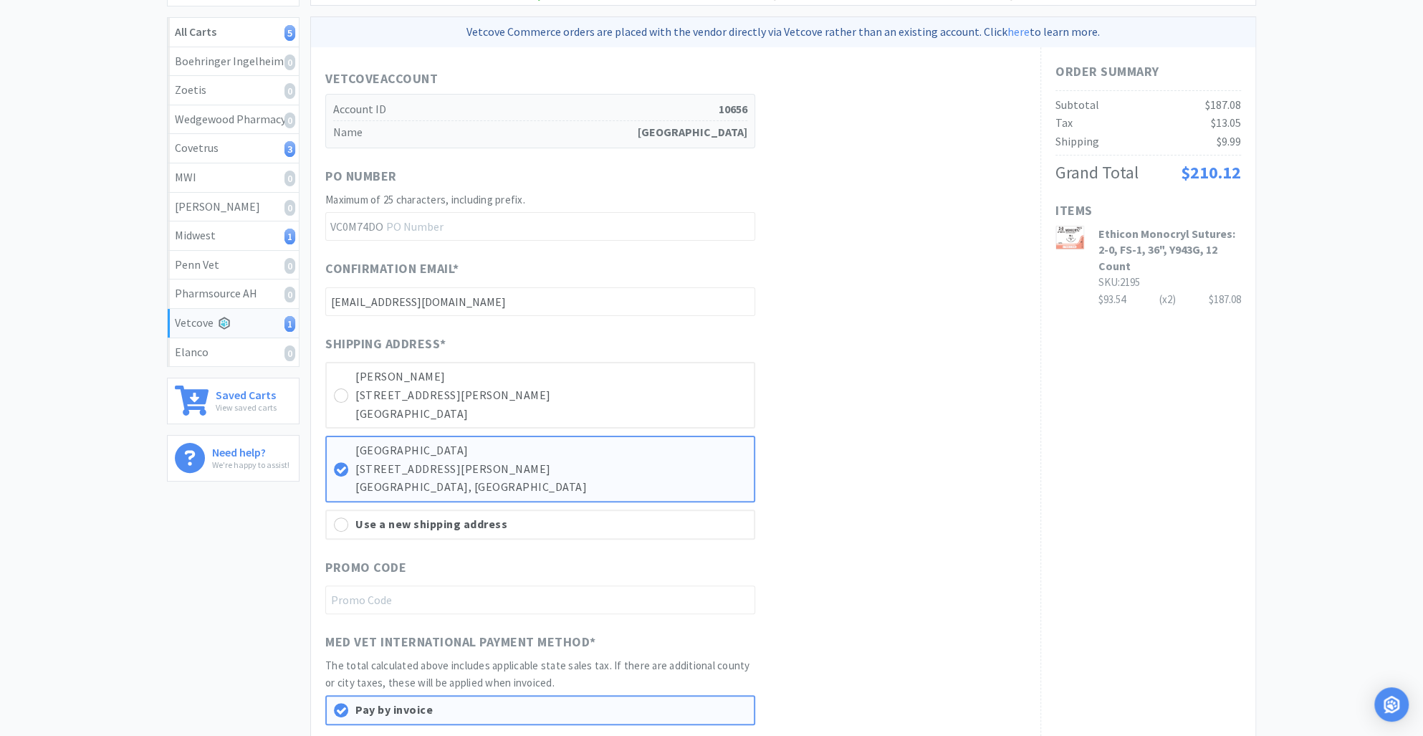
scroll to position [471, 0]
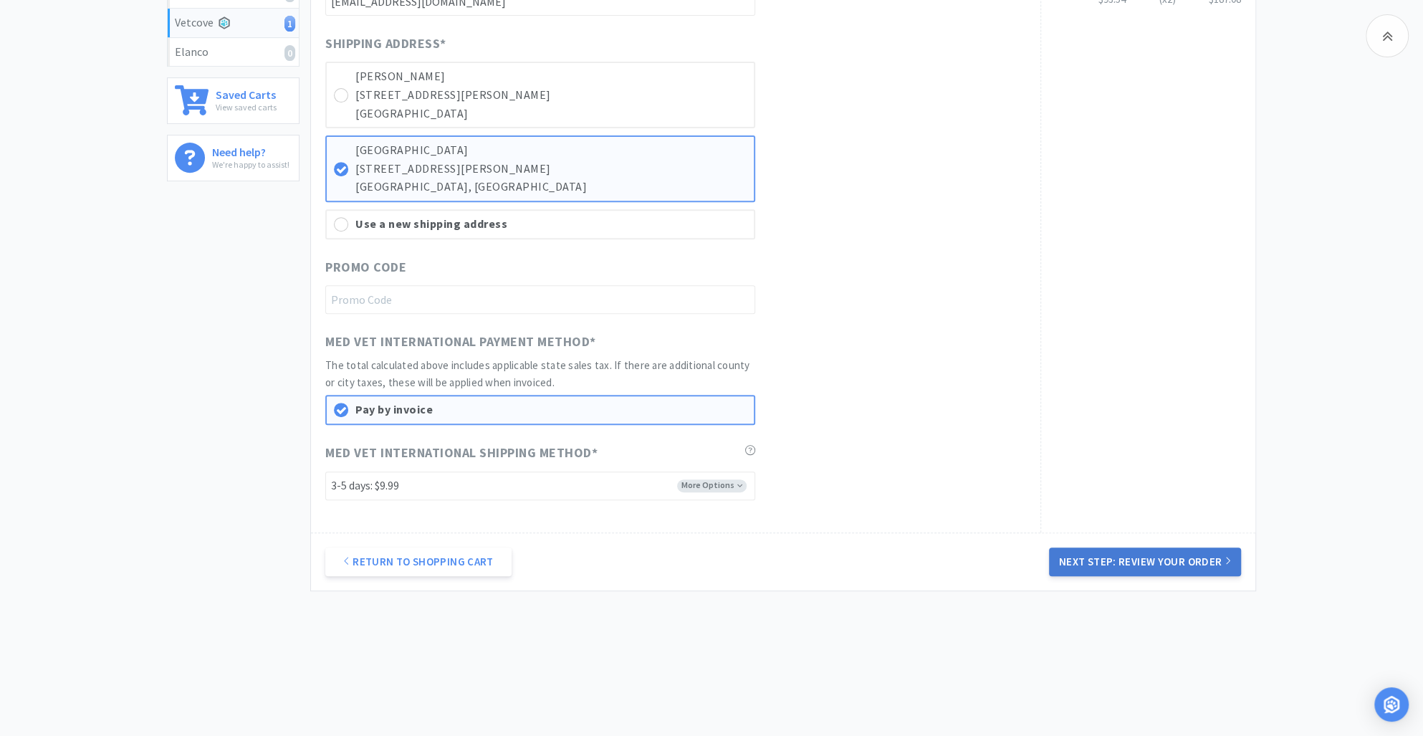
click at [1125, 549] on button "Next Step: Review Your Order" at bounding box center [1145, 561] width 192 height 29
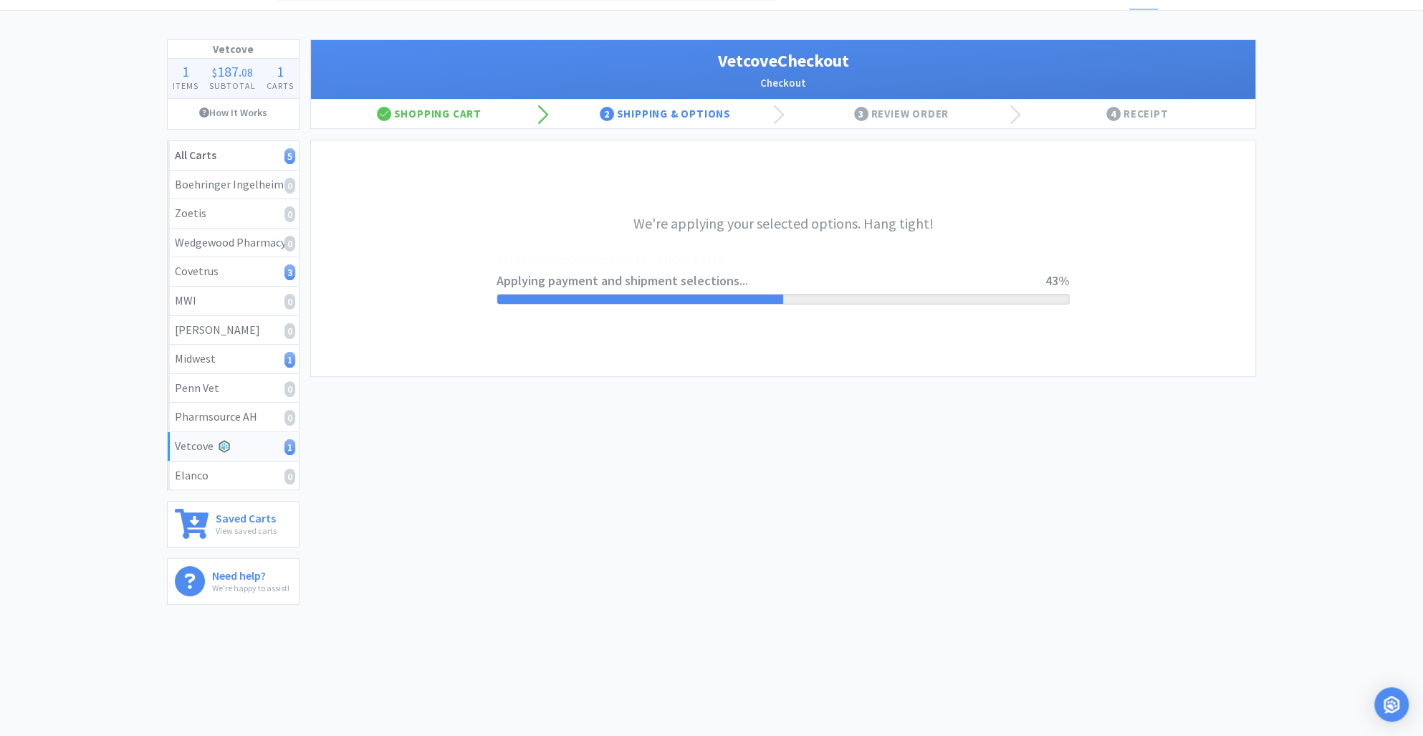
scroll to position [0, 0]
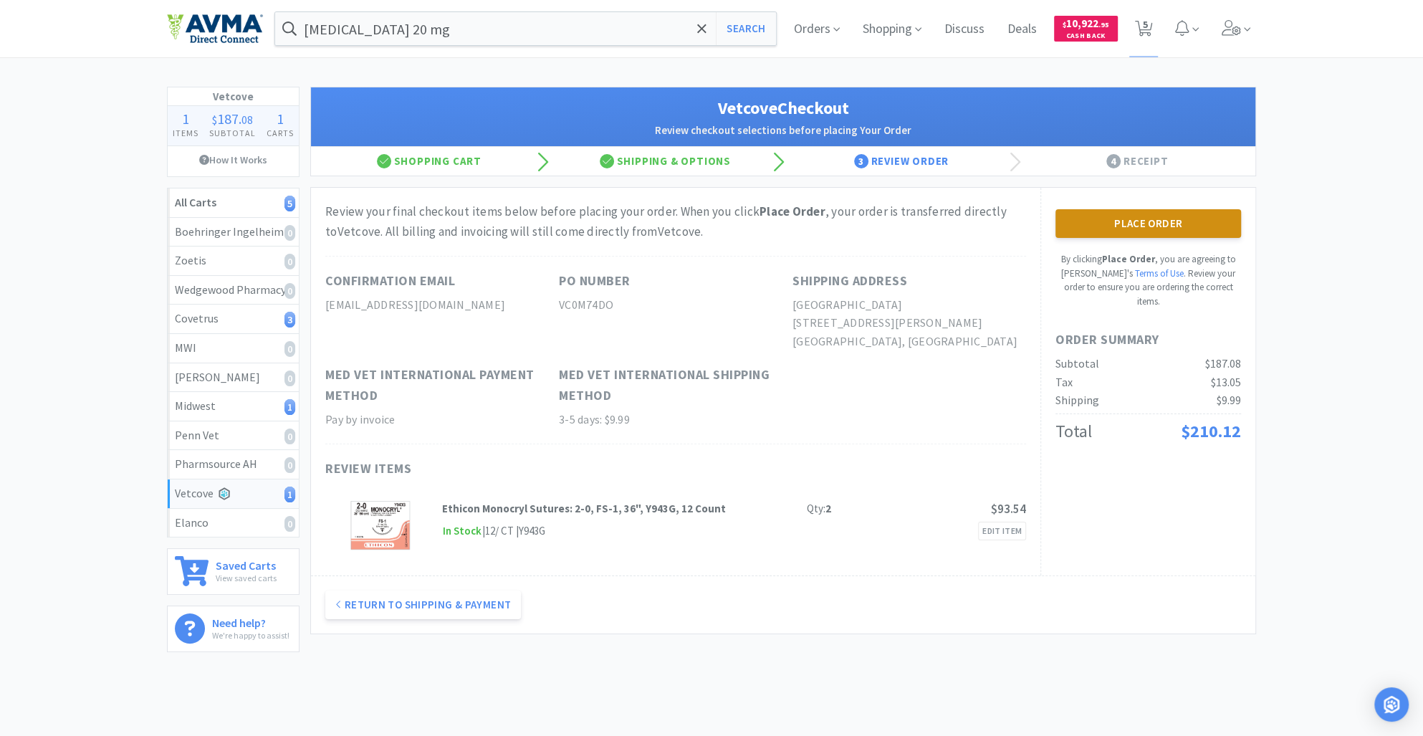
click at [1138, 232] on button "Place Order" at bounding box center [1148, 223] width 186 height 29
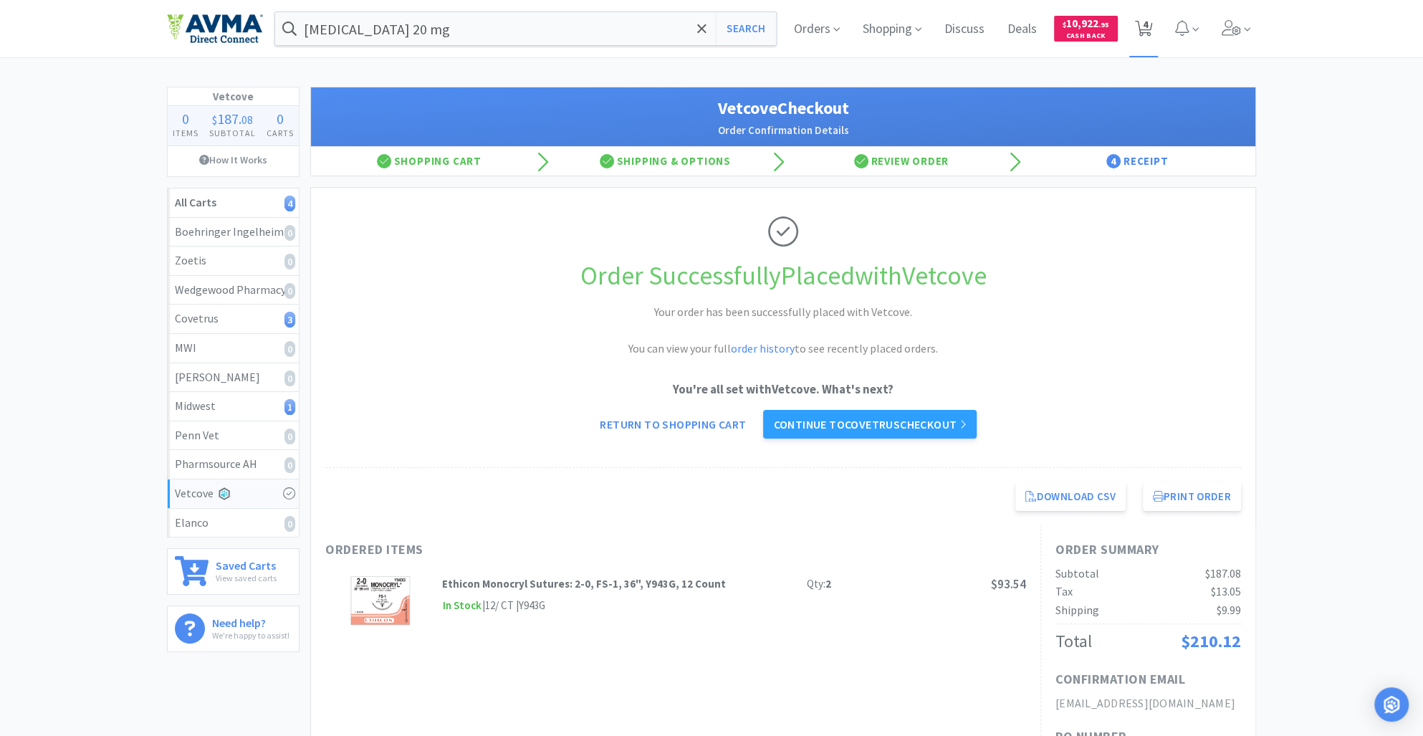
click at [1140, 25] on icon at bounding box center [1144, 29] width 18 height 16
select select "3"
select select "1"
select select "2"
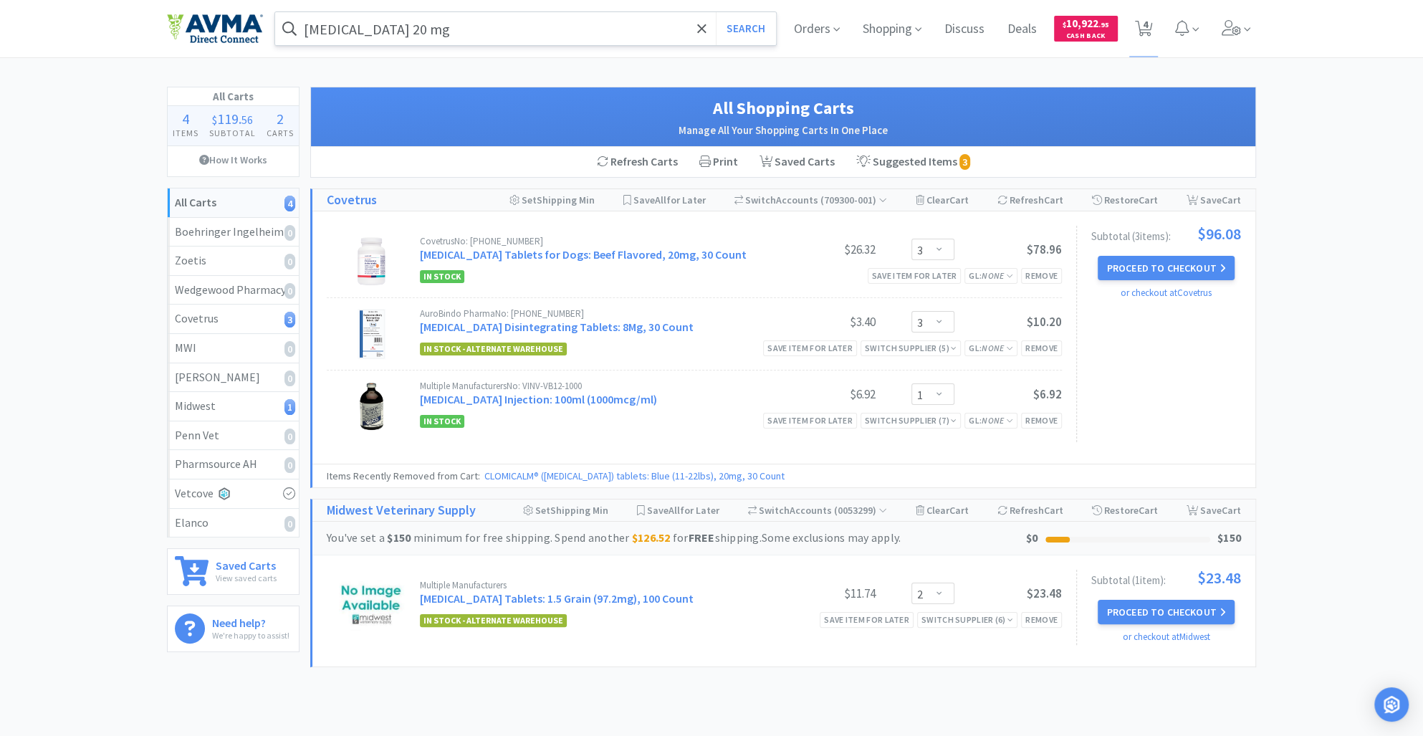
click at [470, 27] on input "[MEDICAL_DATA] 20 mg" at bounding box center [525, 28] width 501 height 33
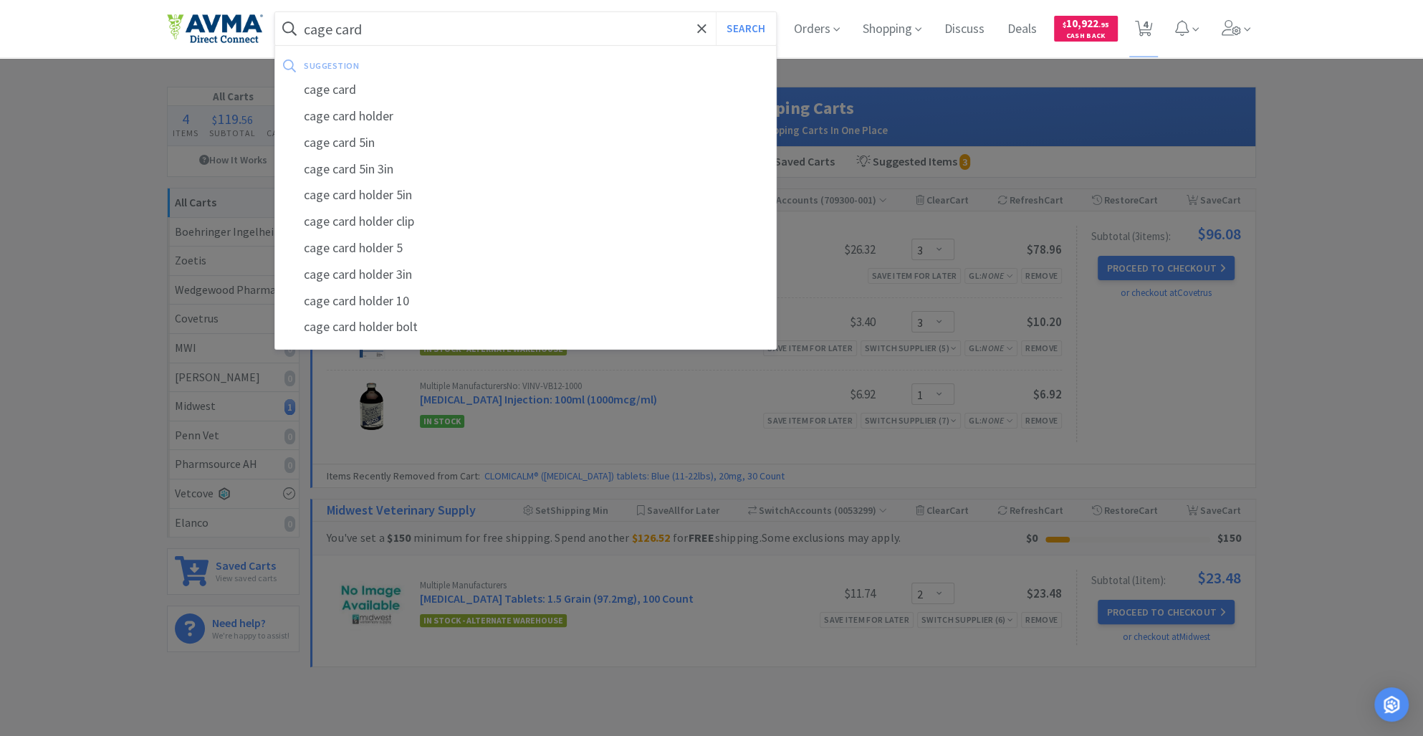
click at [470, 27] on input "cage card" at bounding box center [525, 28] width 501 height 33
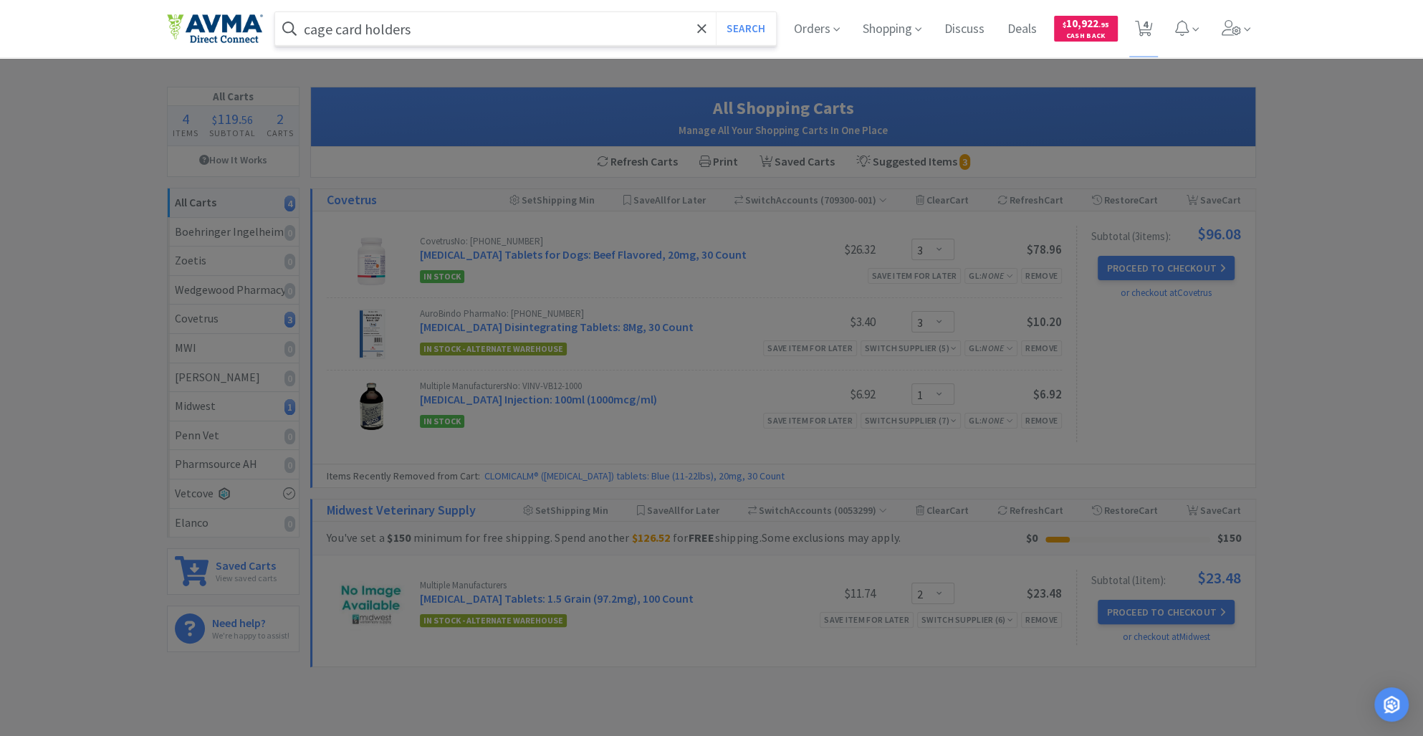
type input "cage card holders"
click at [716, 12] on button "Search" at bounding box center [745, 28] width 59 height 33
select select "3"
select select "1"
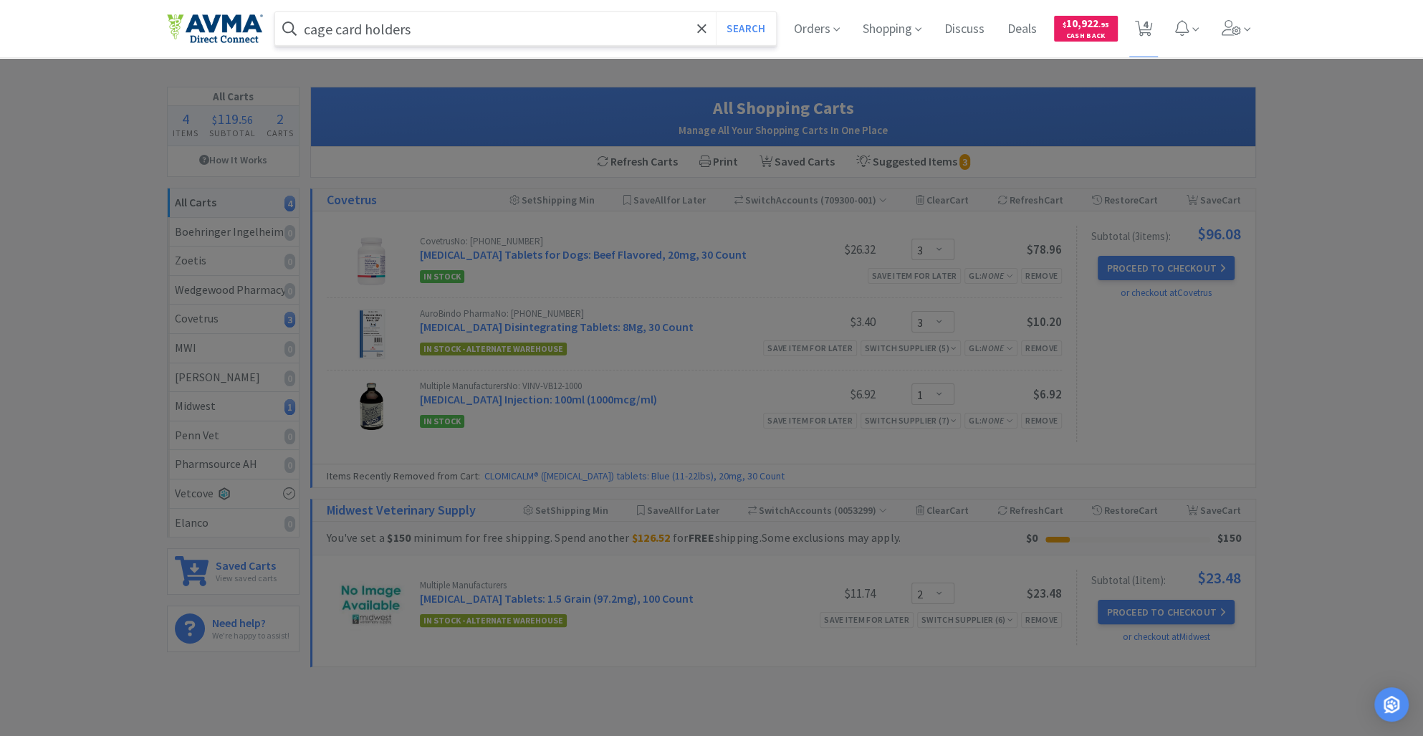
select select "2"
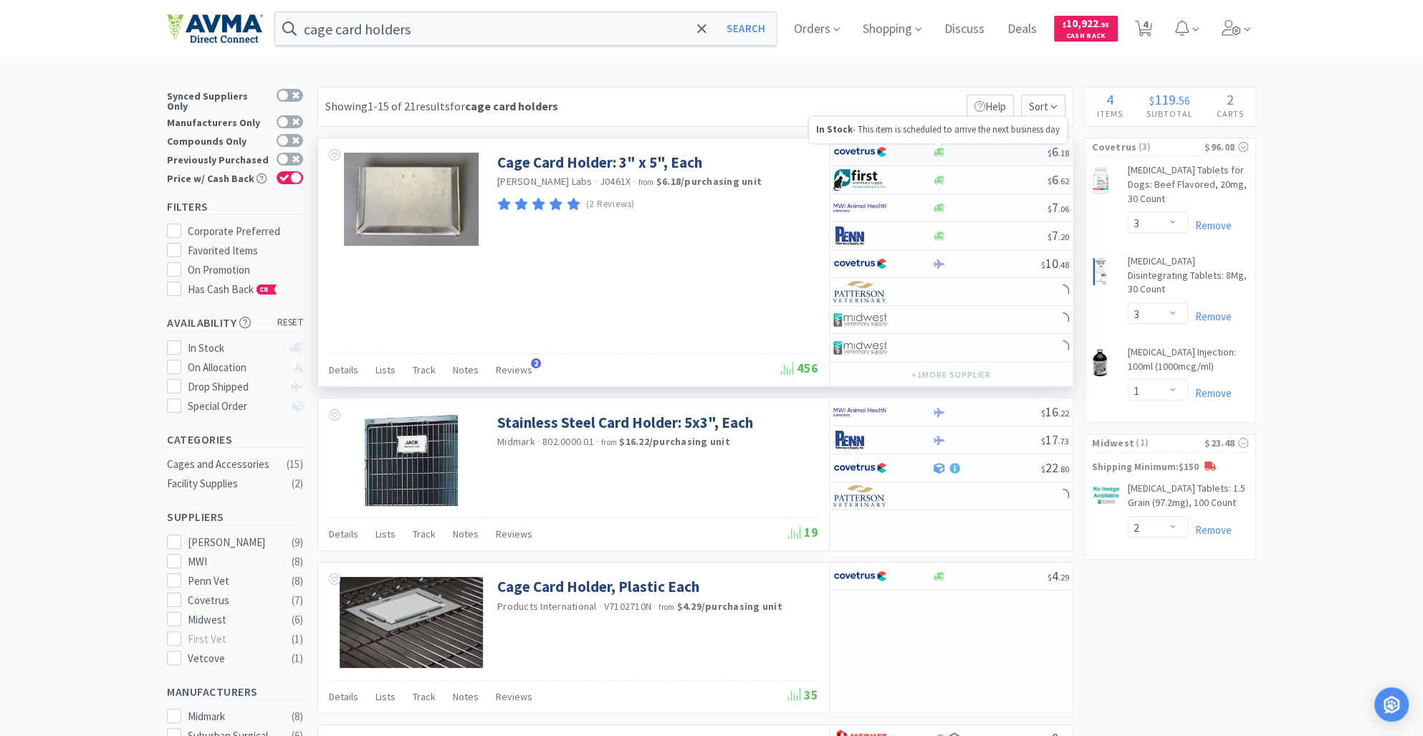
click at [935, 149] on icon at bounding box center [938, 152] width 11 height 9
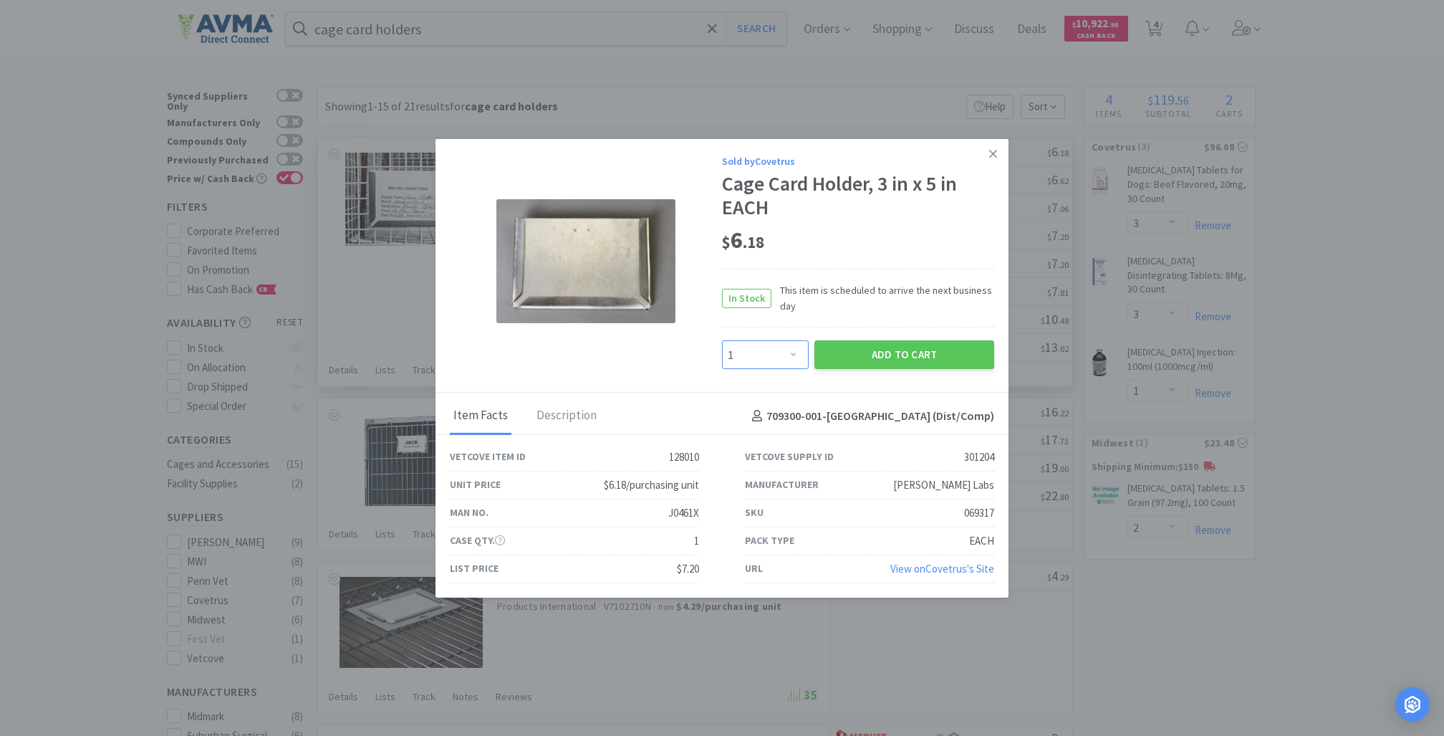
click at [802, 360] on select "Enter Quantity 1 2 3 4 5 6 7 8 9 10 11 12 13 14 15 16 17 18 19 20 Enter Quantity" at bounding box center [765, 354] width 87 height 29
select select "14"
click at [722, 340] on select "Enter Quantity 1 2 3 4 5 6 7 8 9 10 11 12 13 14 15 16 17 18 19 20 Enter Quantity" at bounding box center [765, 354] width 87 height 29
click at [883, 355] on button "Add to Cart" at bounding box center [905, 354] width 180 height 29
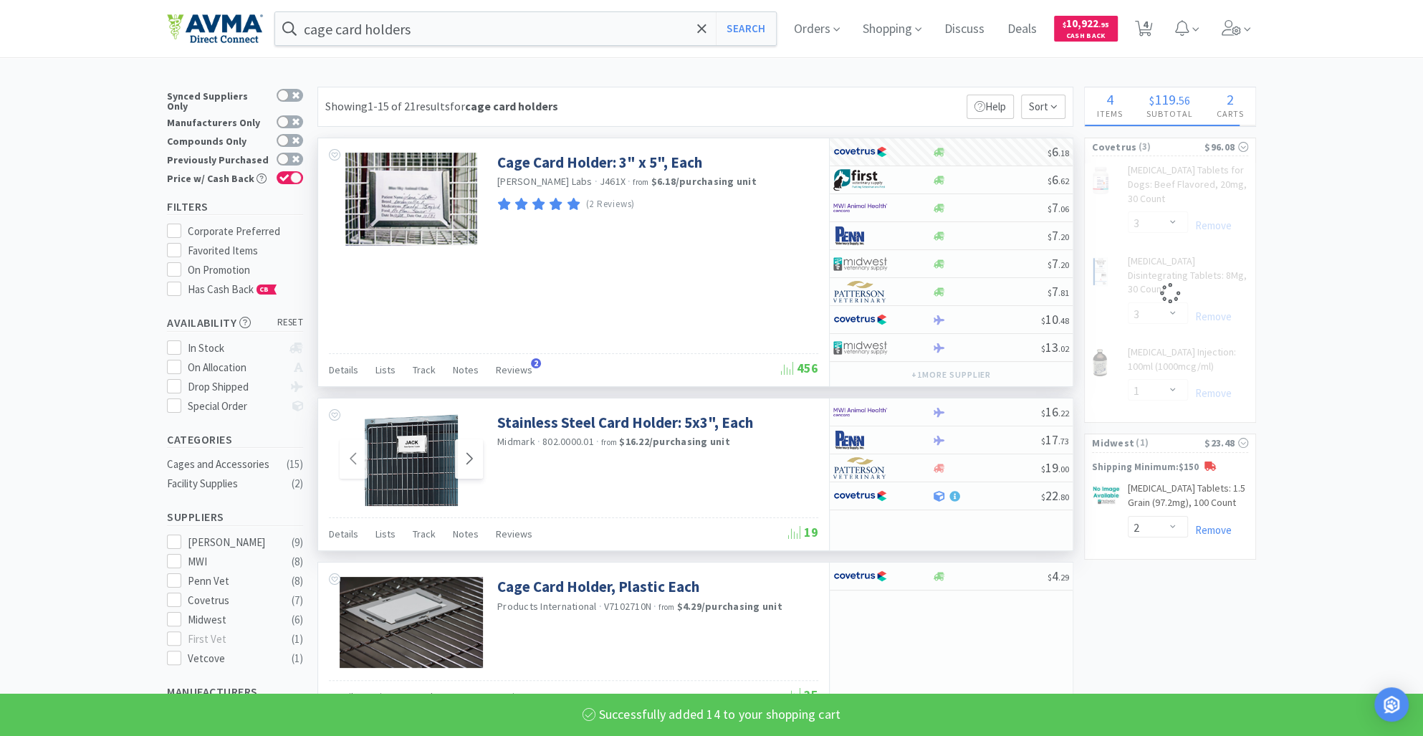
select select "1"
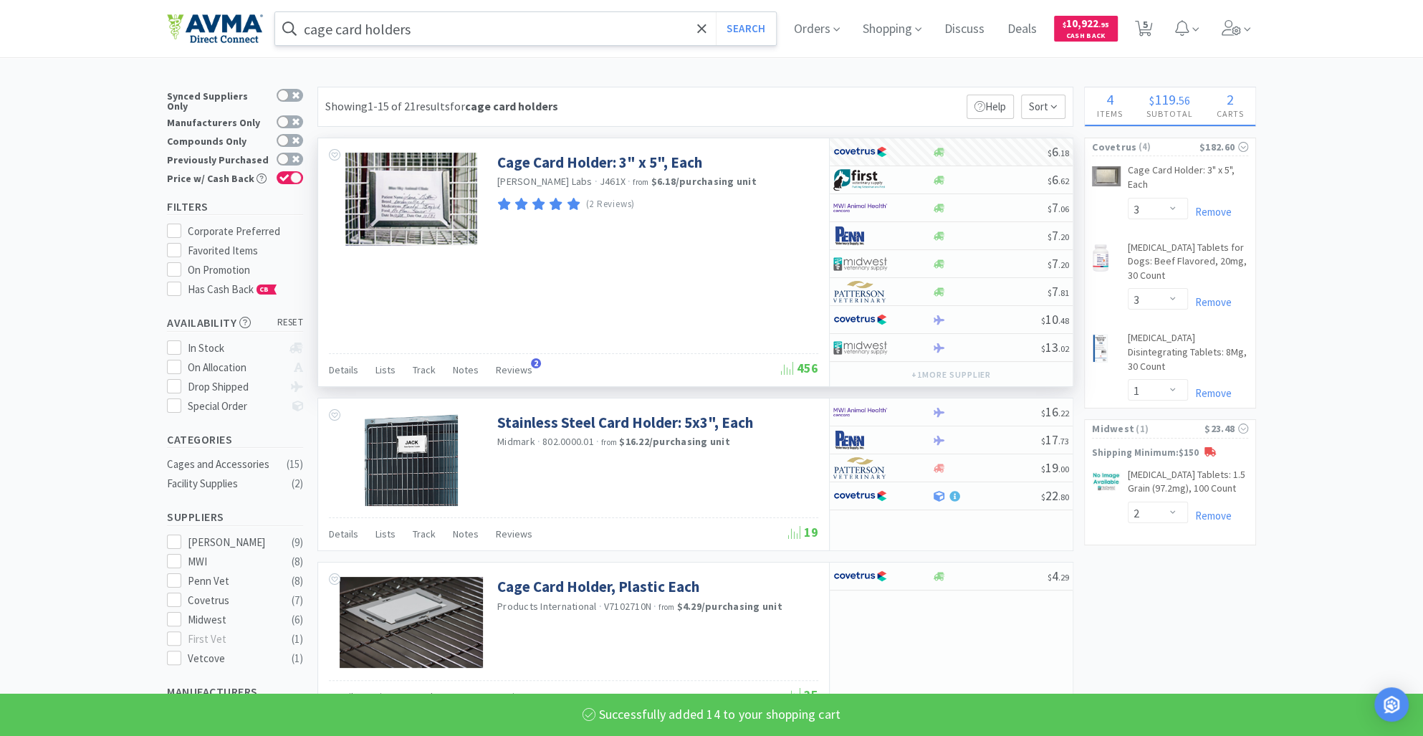
select select "14"
select select "3"
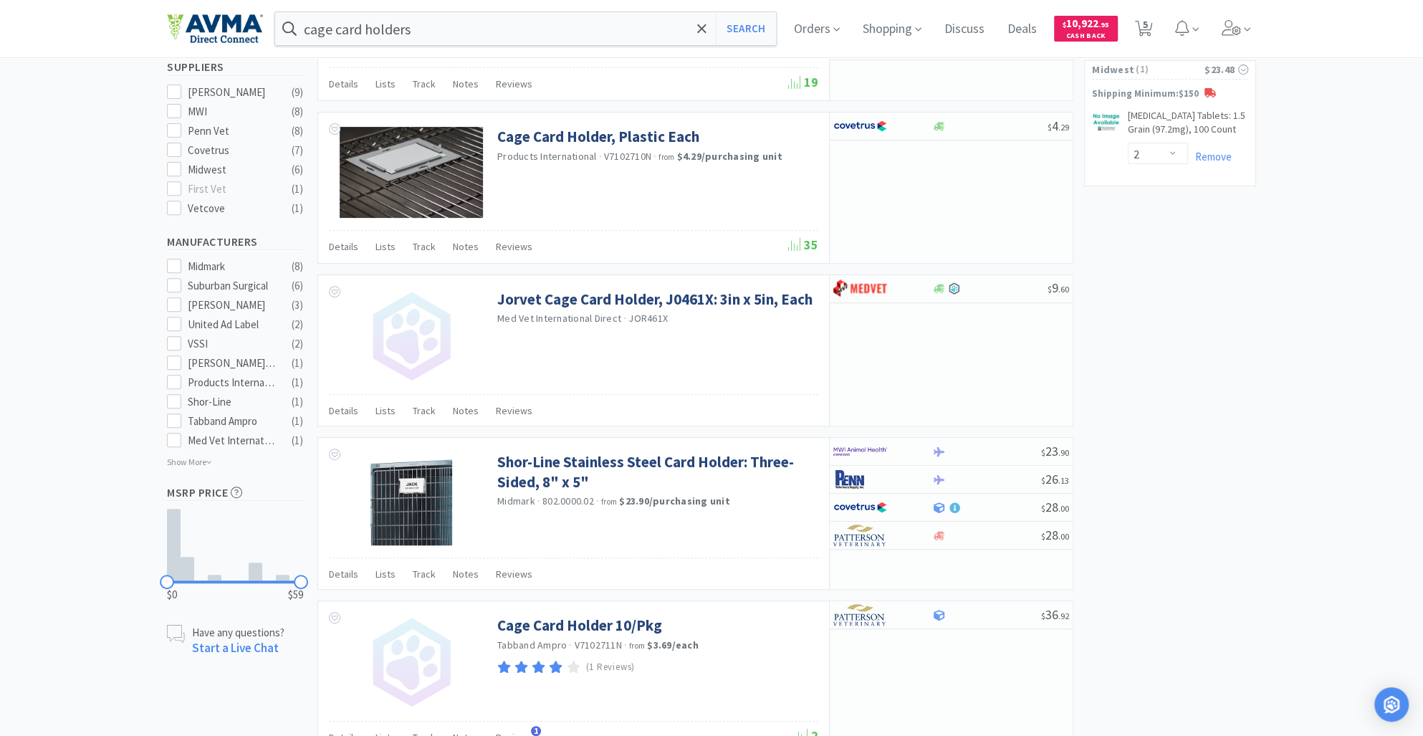
scroll to position [196, 0]
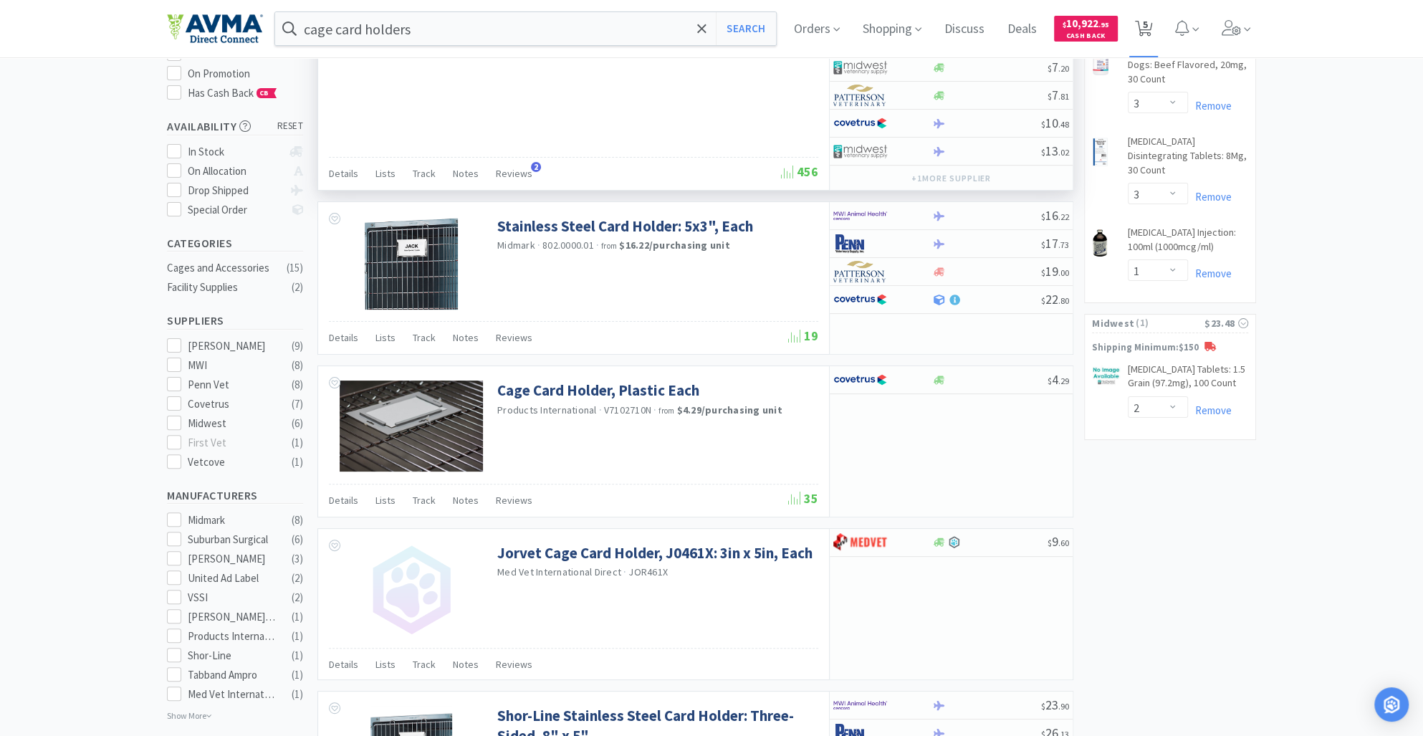
click at [1153, 26] on icon at bounding box center [1144, 29] width 18 height 16
select select "14"
select select "3"
select select "1"
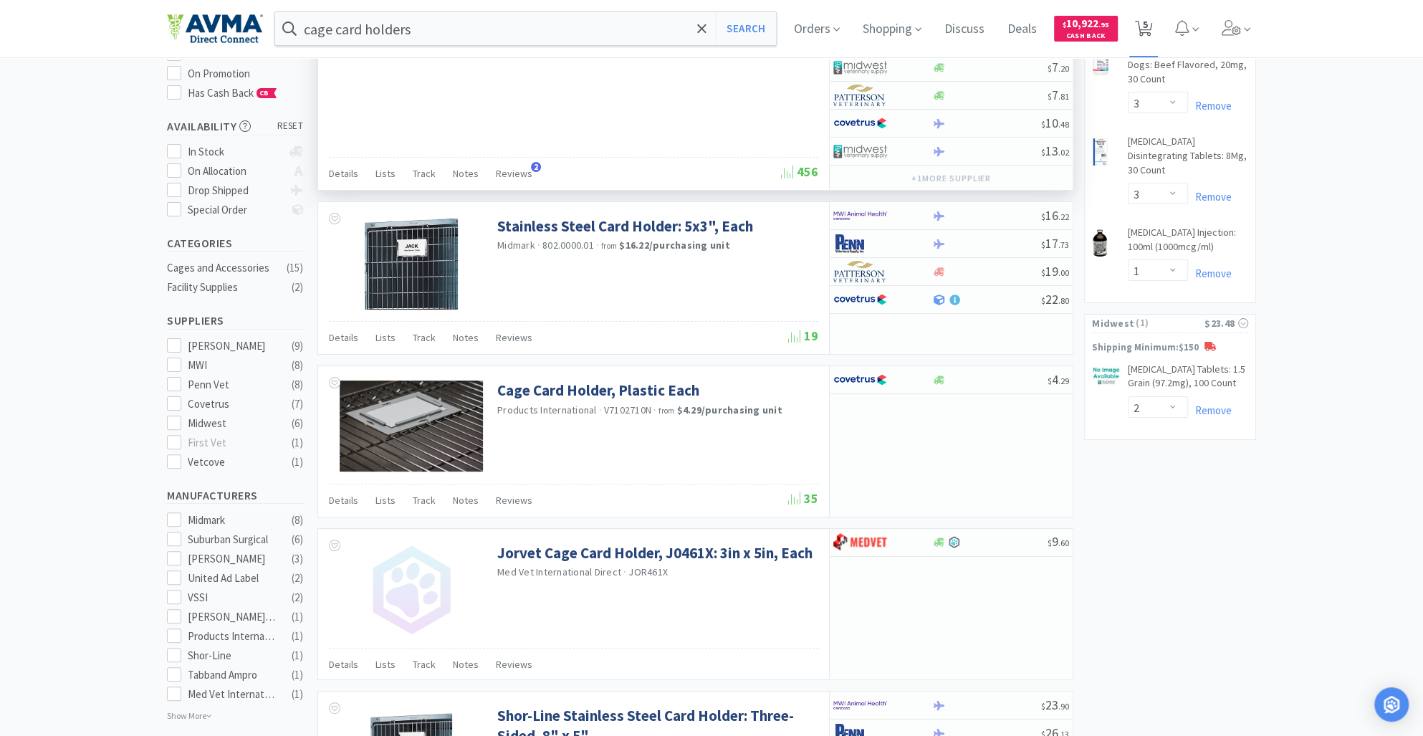
select select "2"
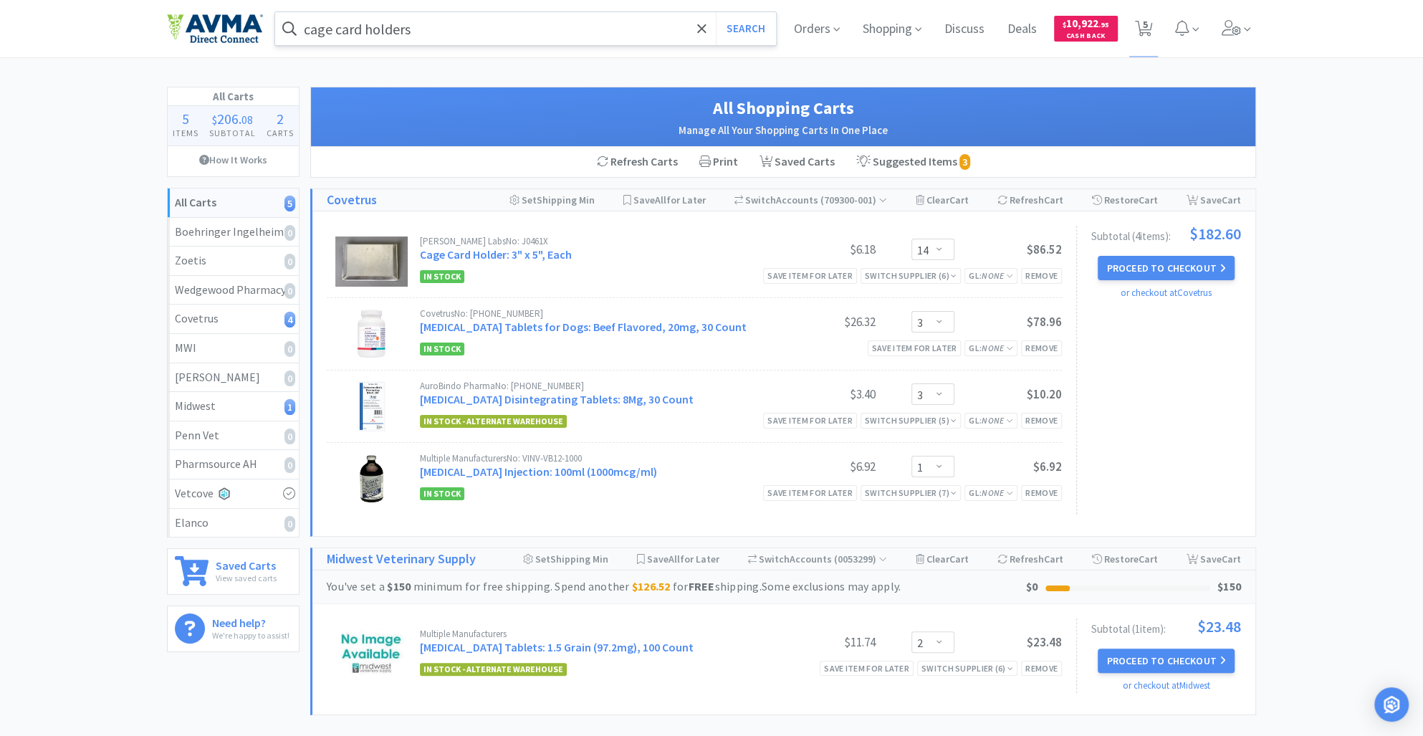
click at [428, 28] on input "cage card holders" at bounding box center [525, 28] width 501 height 33
click at [1143, 17] on span "5" at bounding box center [1145, 24] width 5 height 57
click at [1148, 23] on icon at bounding box center [1144, 29] width 18 height 16
click at [1148, 29] on icon at bounding box center [1144, 29] width 18 height 16
